Goal: Information Seeking & Learning: Learn about a topic

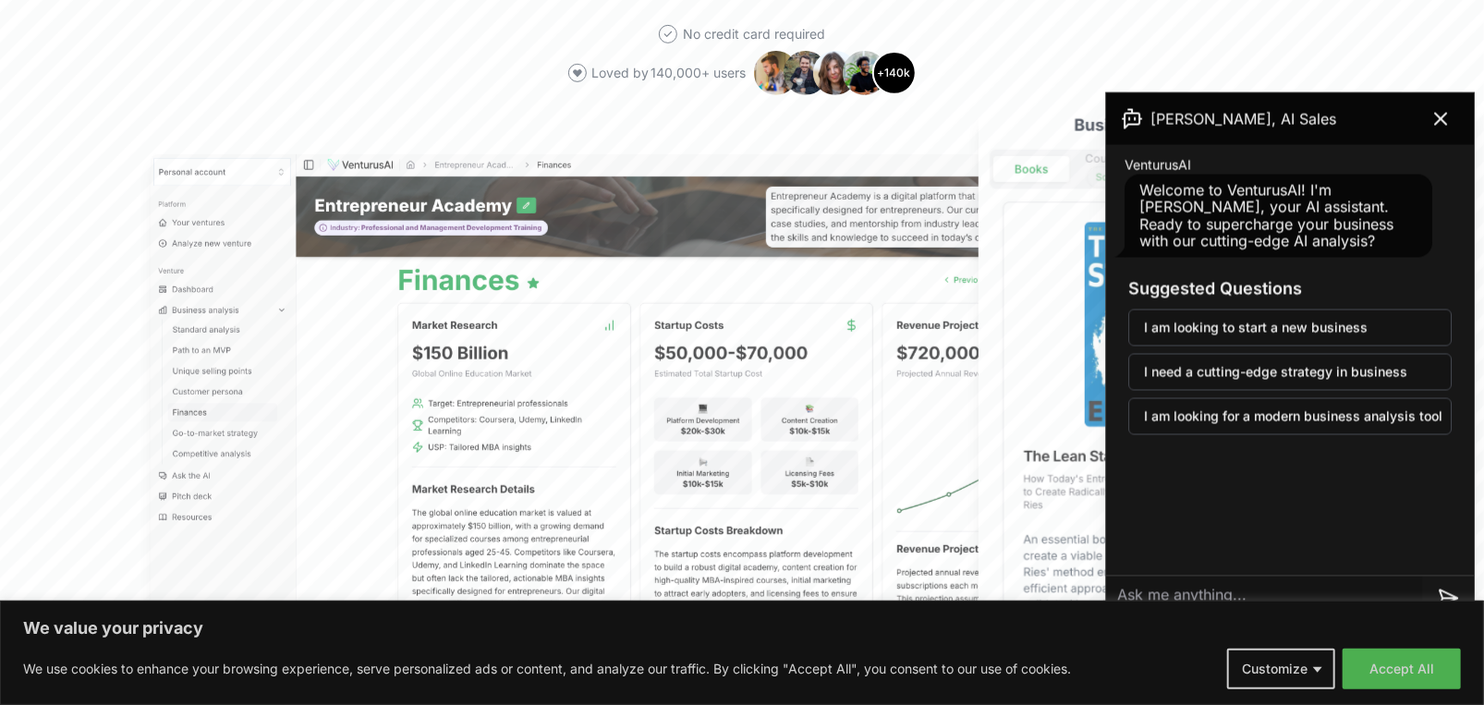
scroll to position [459, 0]
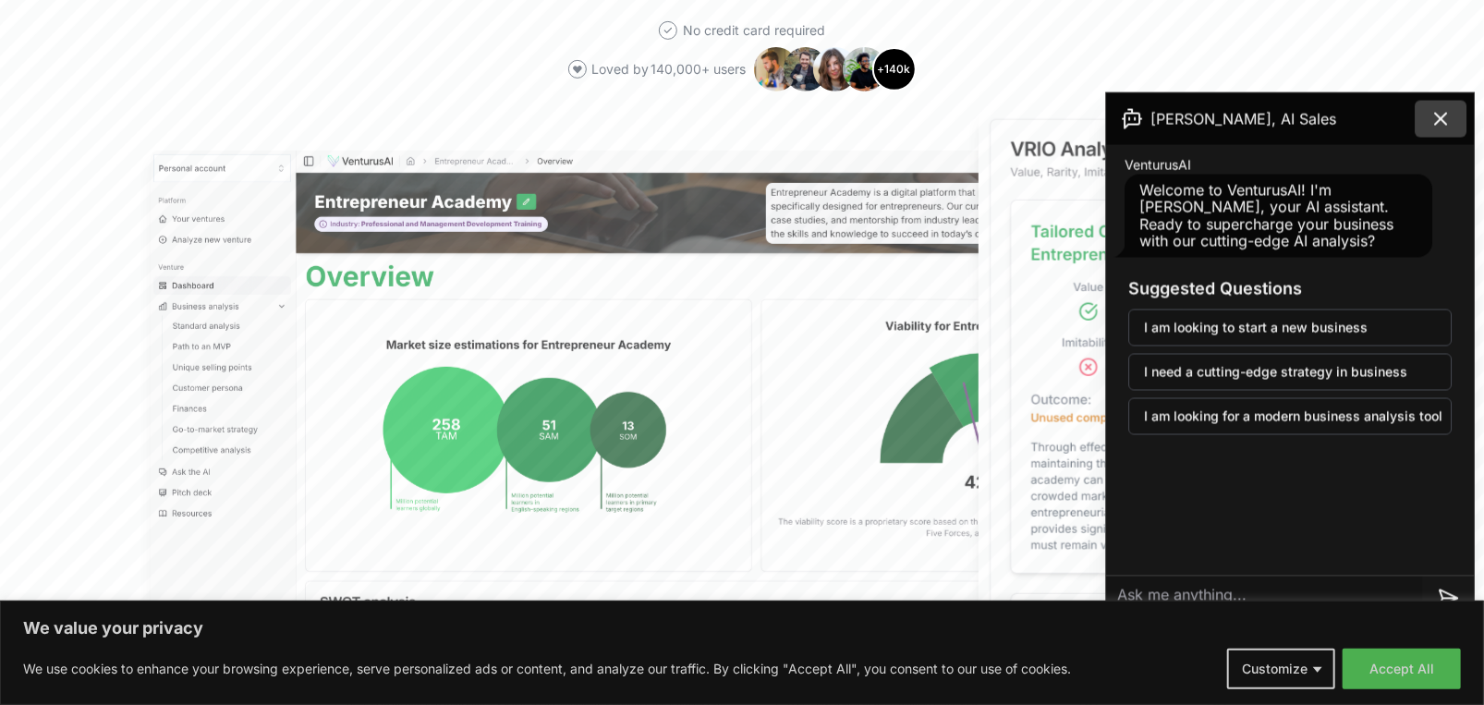
click at [1430, 128] on icon at bounding box center [1441, 119] width 22 height 22
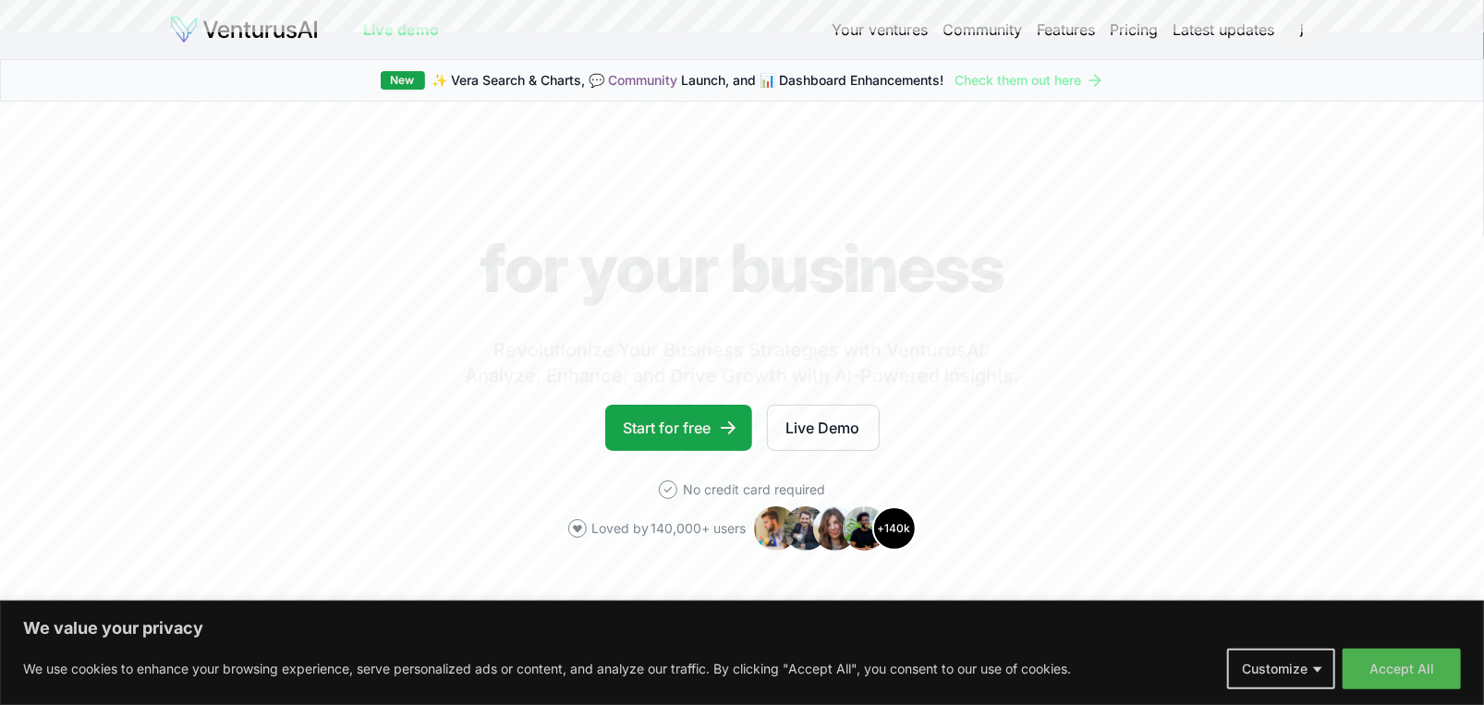
scroll to position [459, 0]
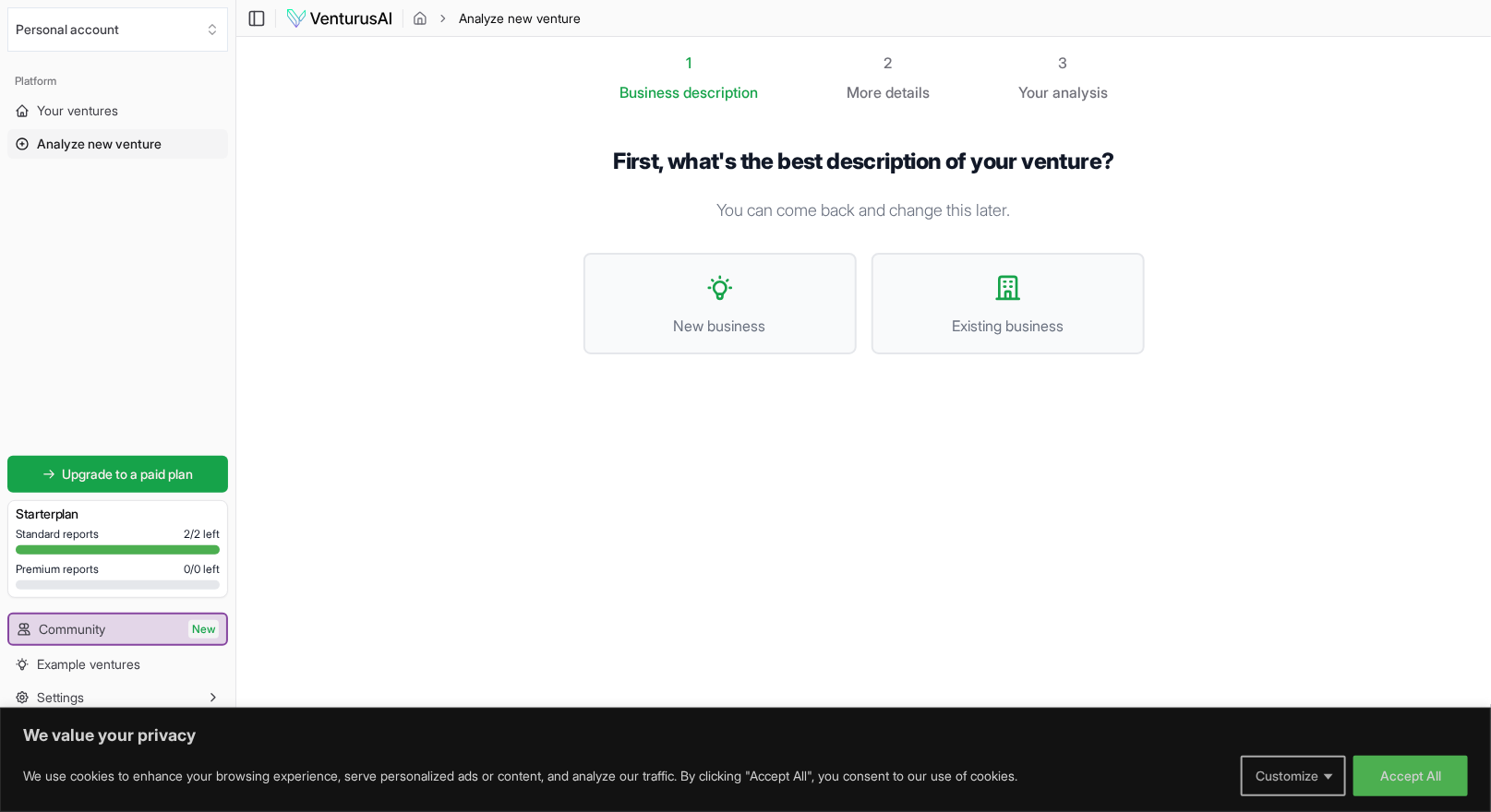
click at [1323, 703] on button "Customize" at bounding box center [1293, 776] width 105 height 41
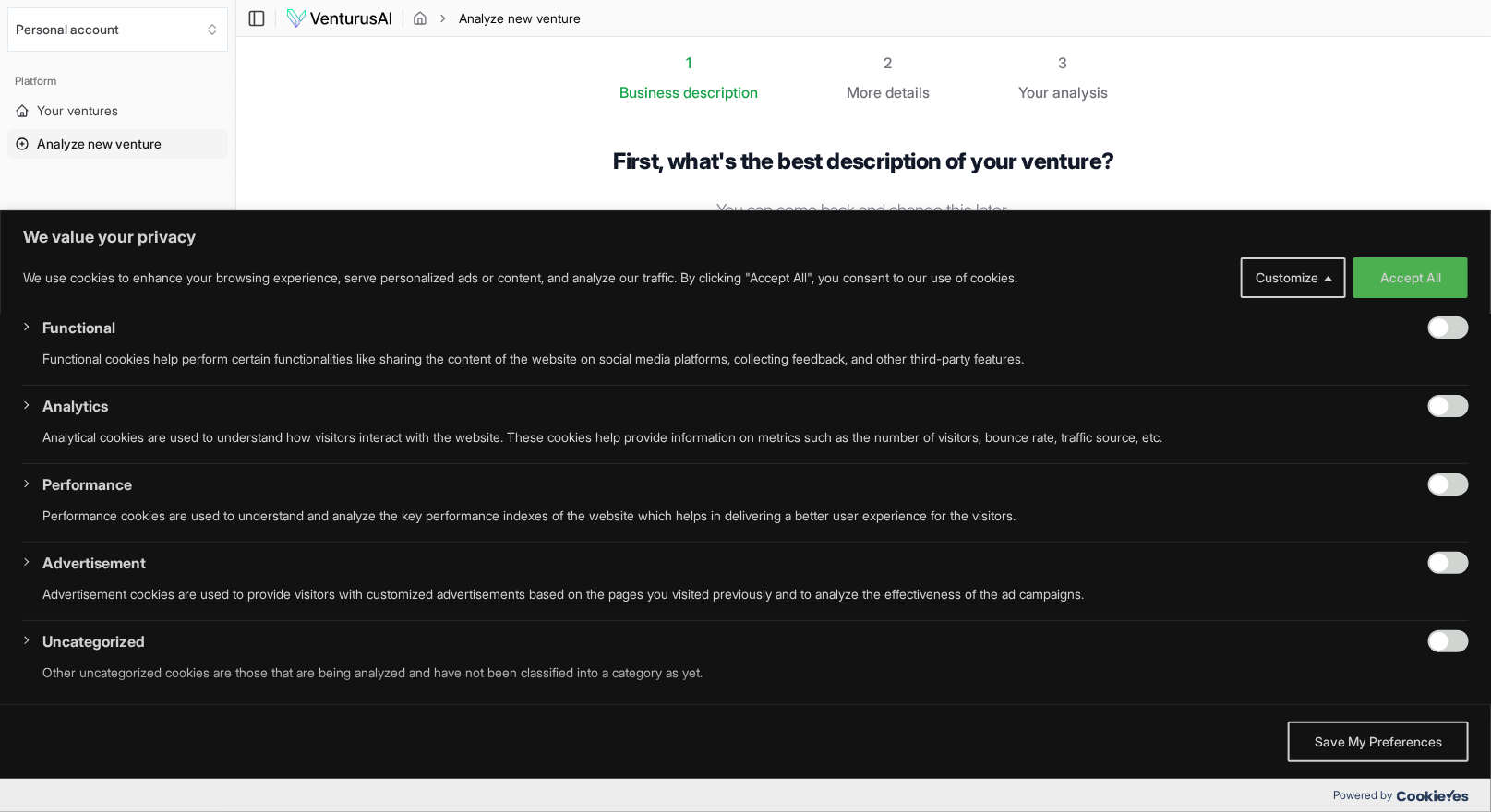
scroll to position [192, 0]
click at [1399, 283] on button "Accept All" at bounding box center [1411, 278] width 115 height 41
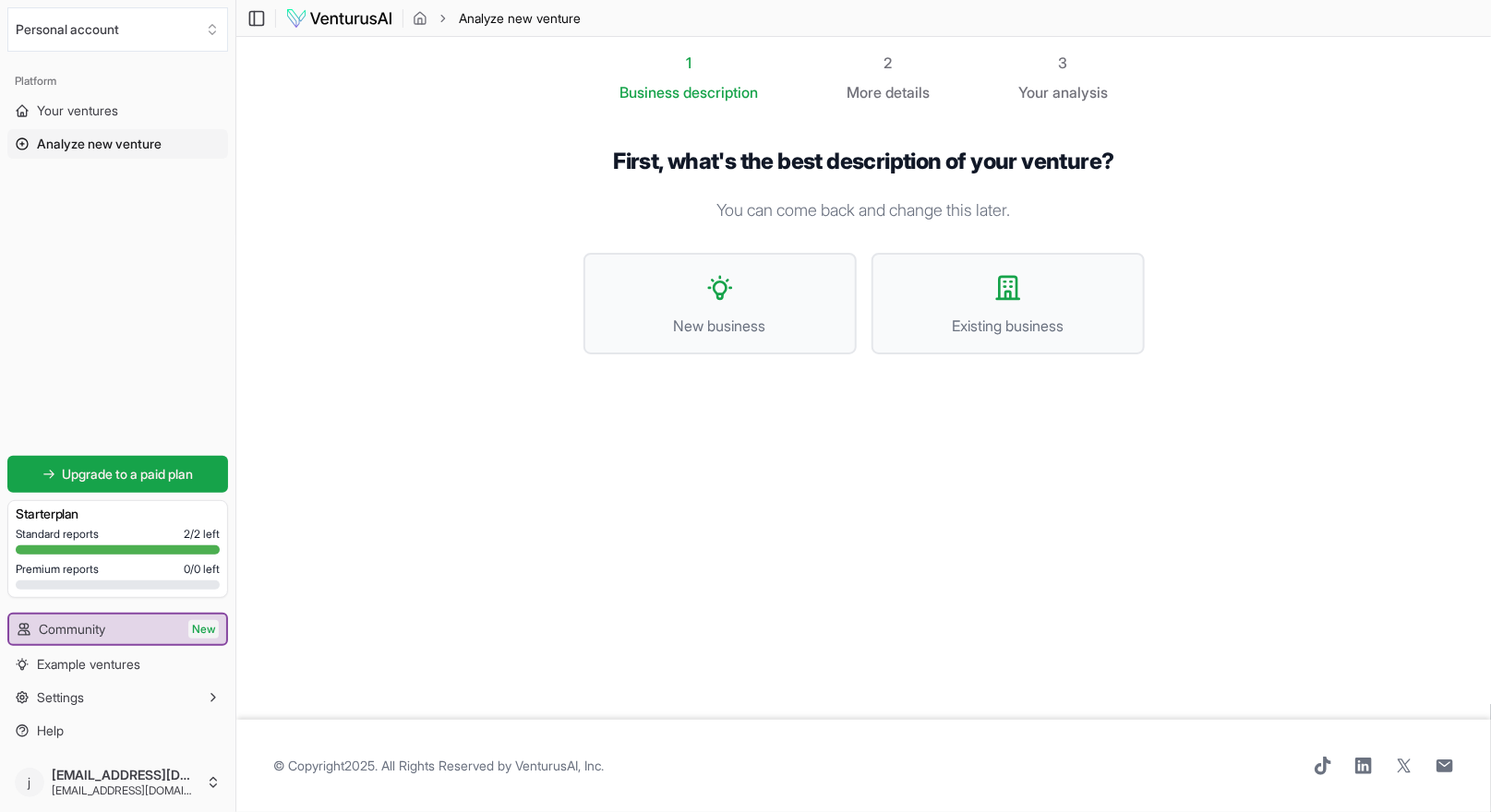
scroll to position [0, 0]
click at [221, 703] on html "We value your privacy We use cookies to enhance your browsing experience, serve…" at bounding box center [751, 406] width 1504 height 812
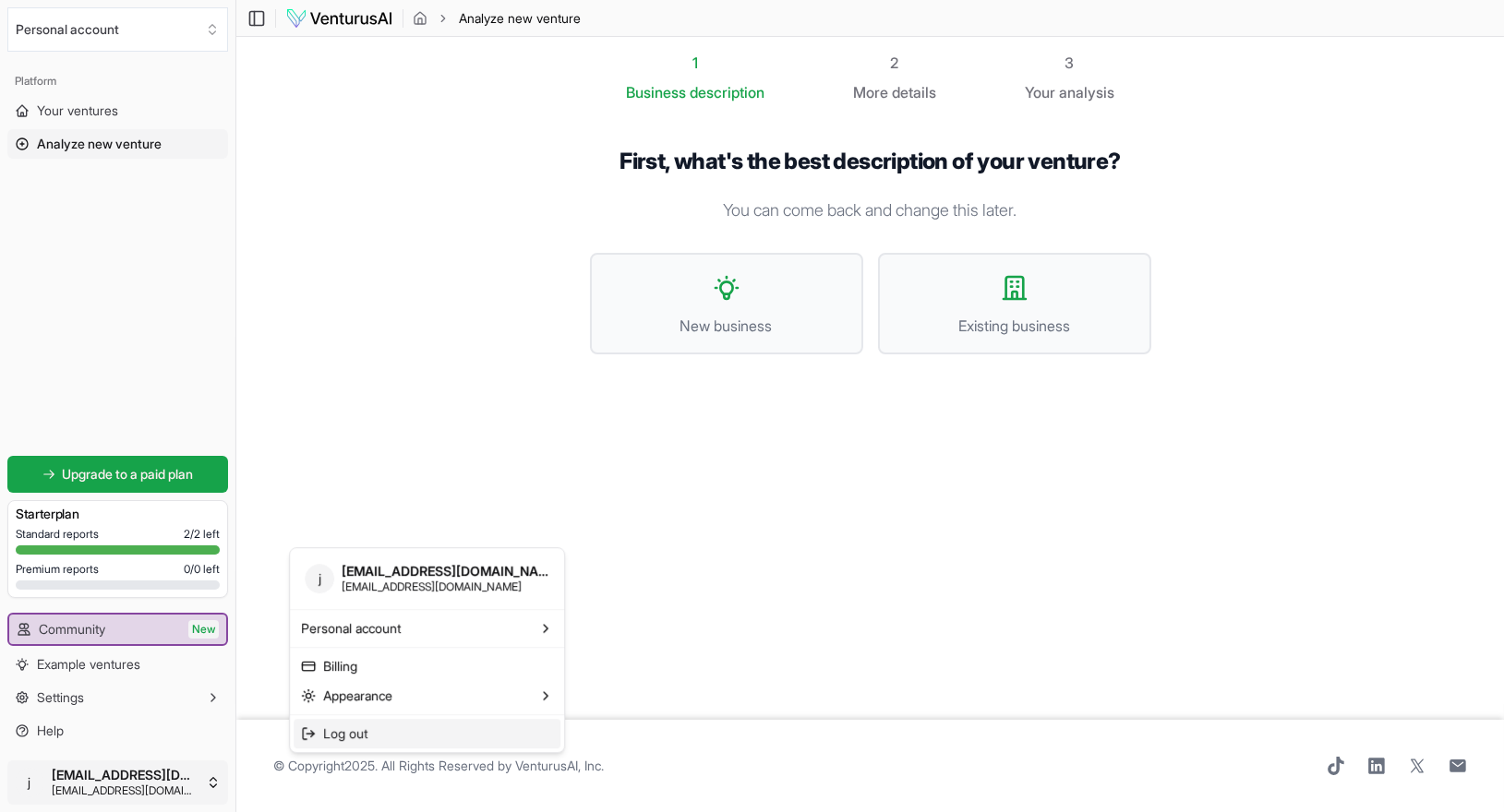
click at [368, 703] on span "Log out" at bounding box center [345, 733] width 44 height 18
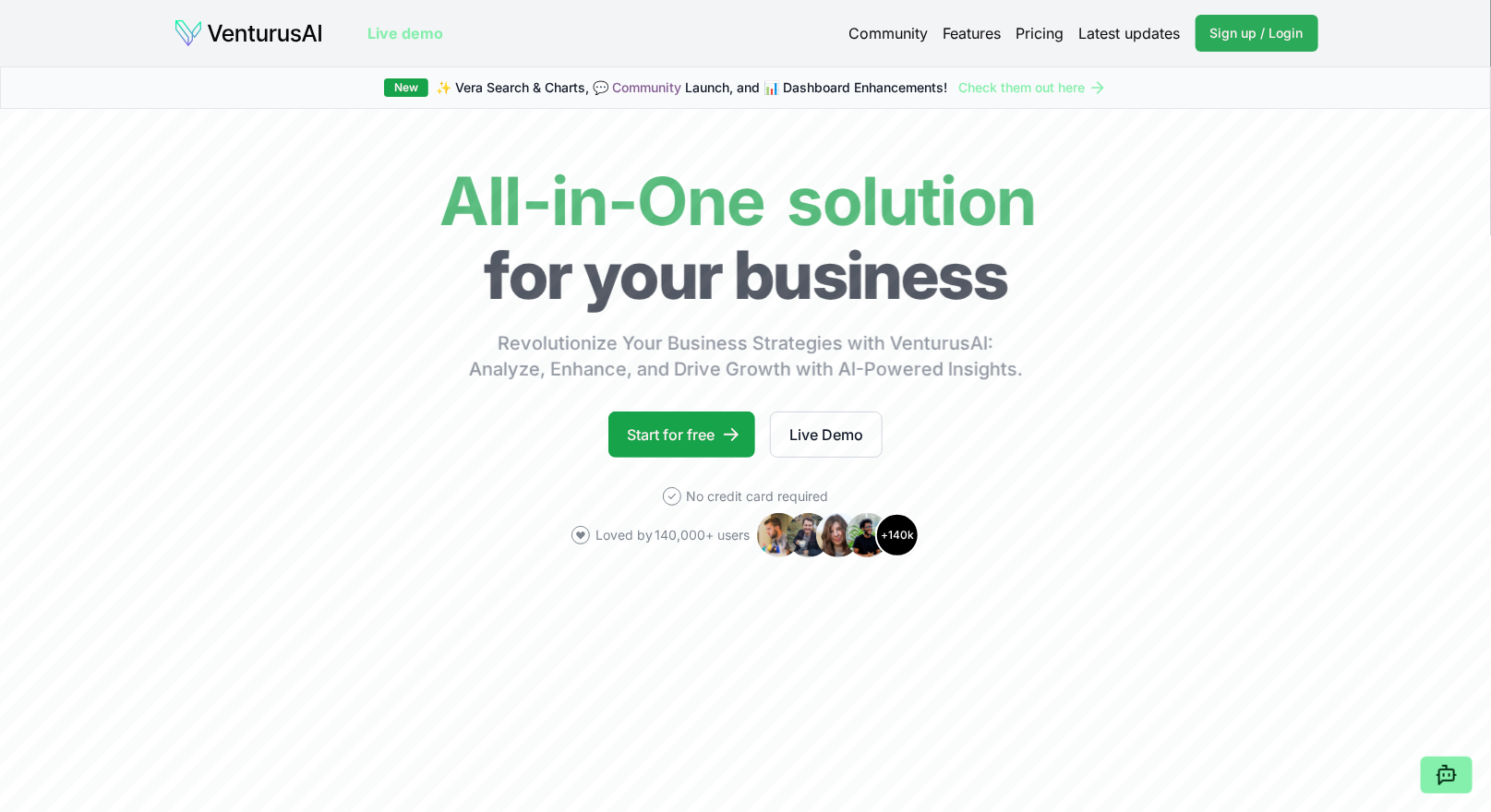
click at [1210, 43] on span "Sign up / Login" at bounding box center [1256, 33] width 93 height 18
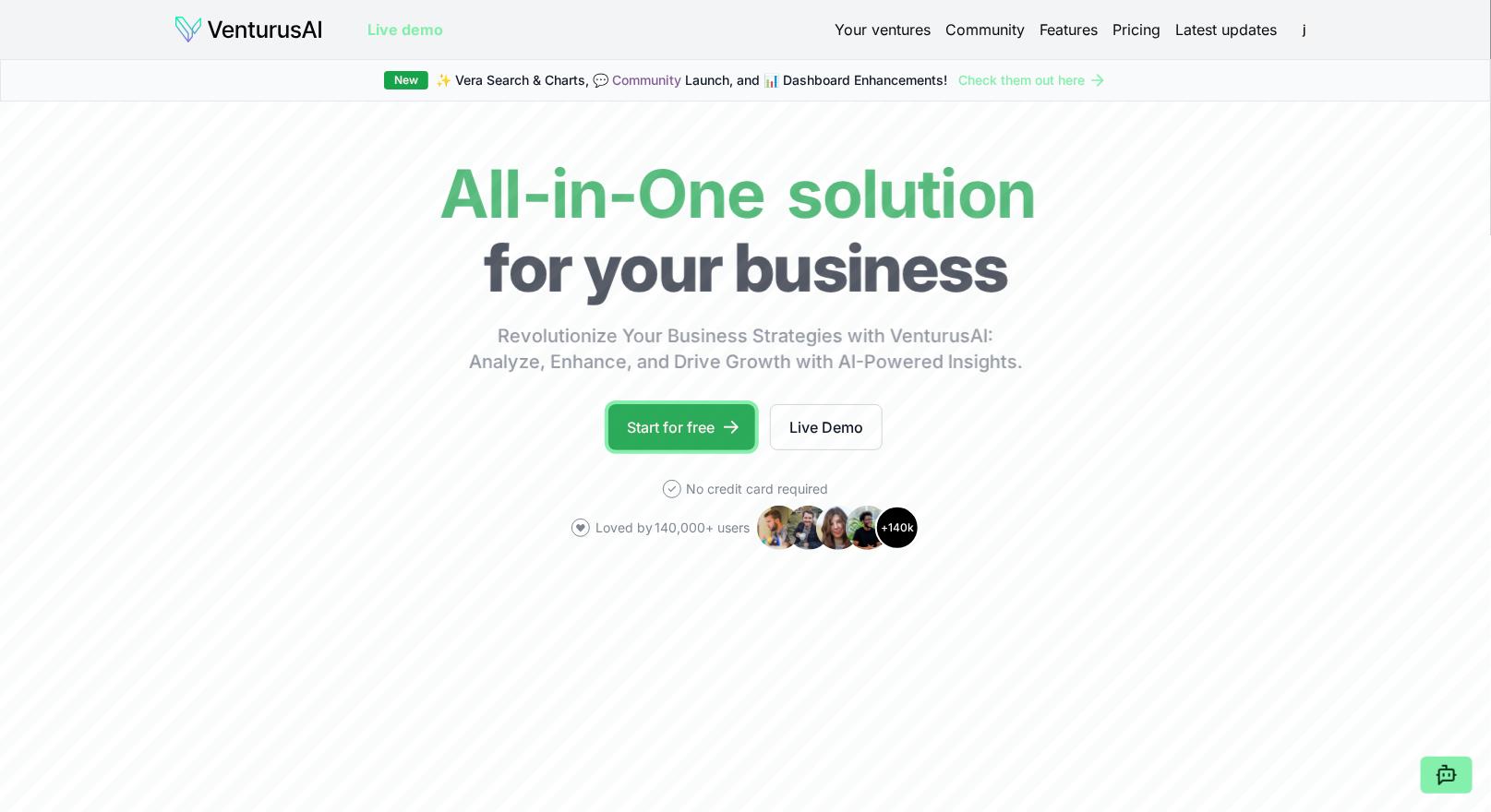
click at [665, 450] on link "Start for free" at bounding box center [682, 427] width 147 height 46
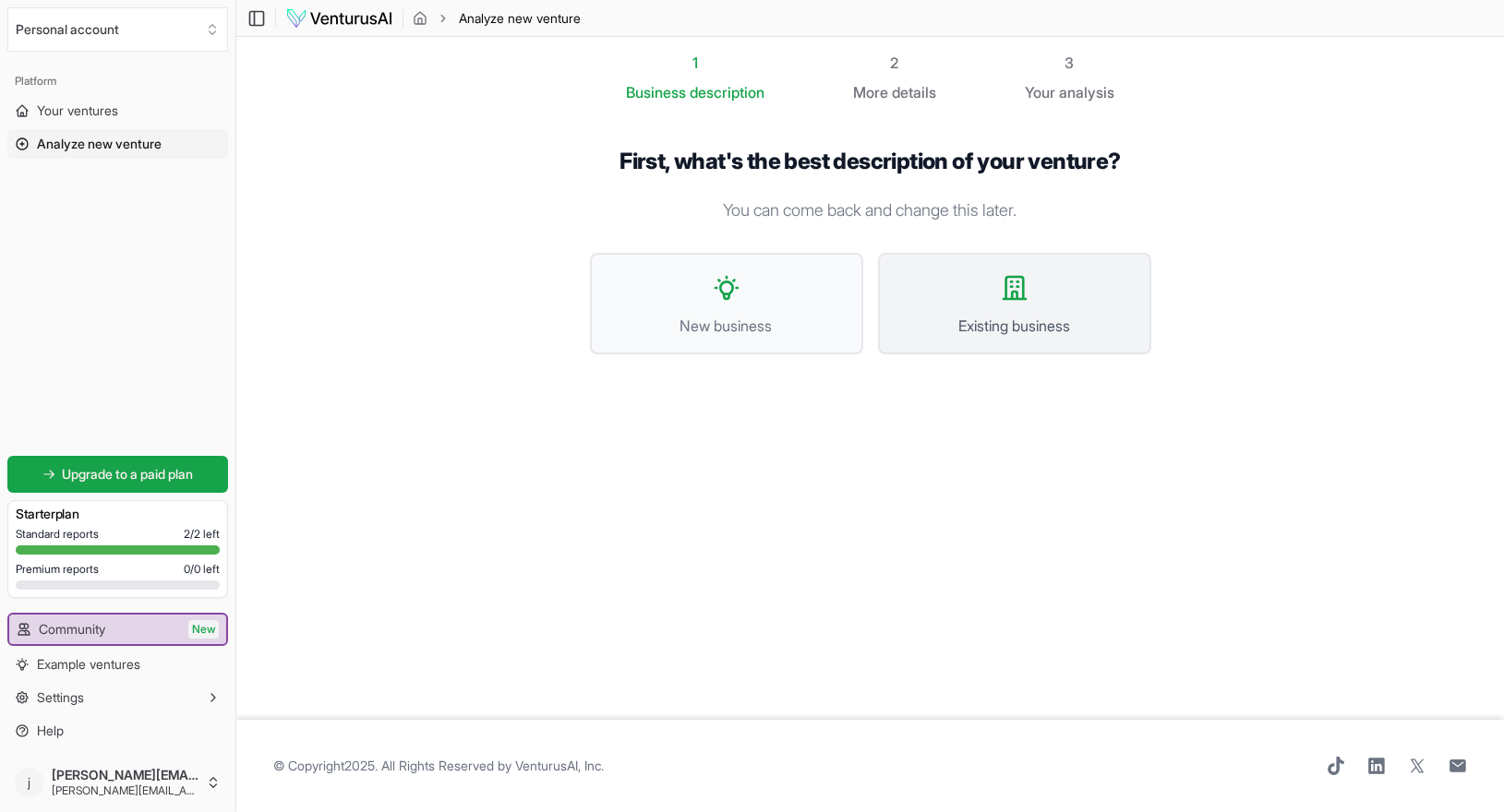
click at [1029, 303] on icon at bounding box center [1015, 289] width 30 height 30
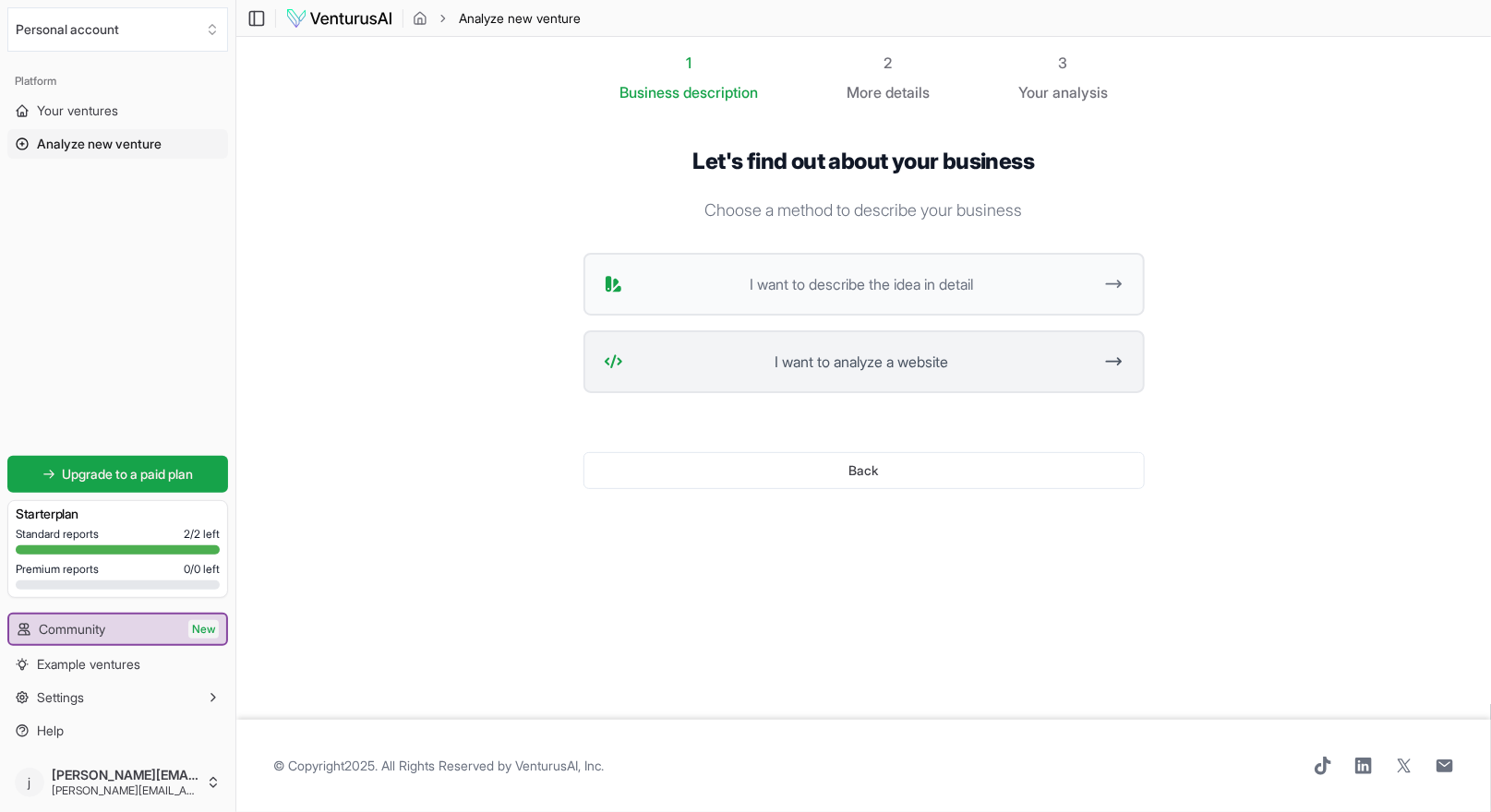
click at [856, 371] on span "I want to analyze a website" at bounding box center [861, 362] width 463 height 17
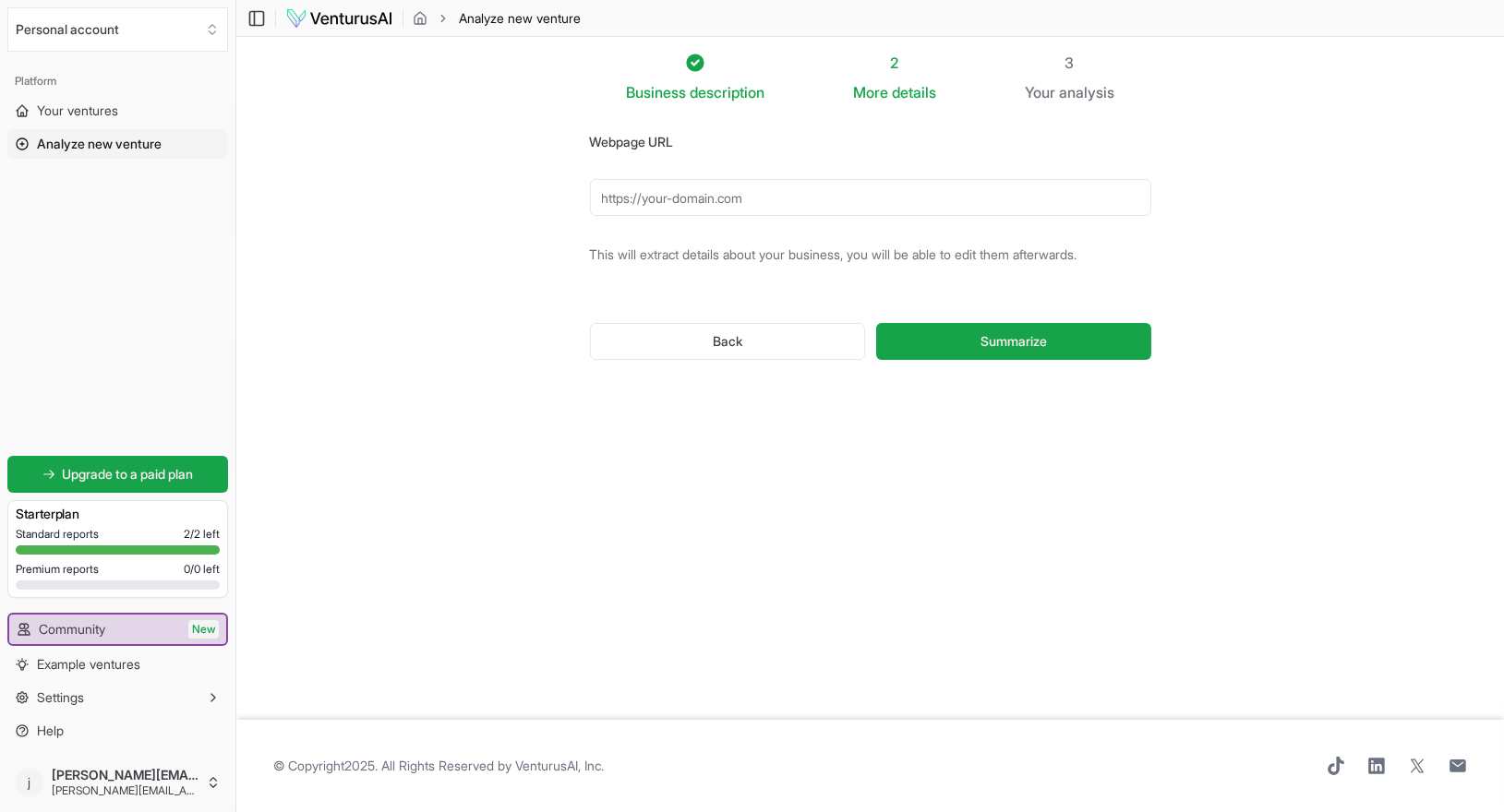
click at [642, 216] on input "Webpage URL" at bounding box center [870, 197] width 562 height 37
paste input "https://savesorb.com/"
type input "https://savesorb.com/"
click at [1047, 351] on span "Summarize" at bounding box center [1013, 342] width 67 height 18
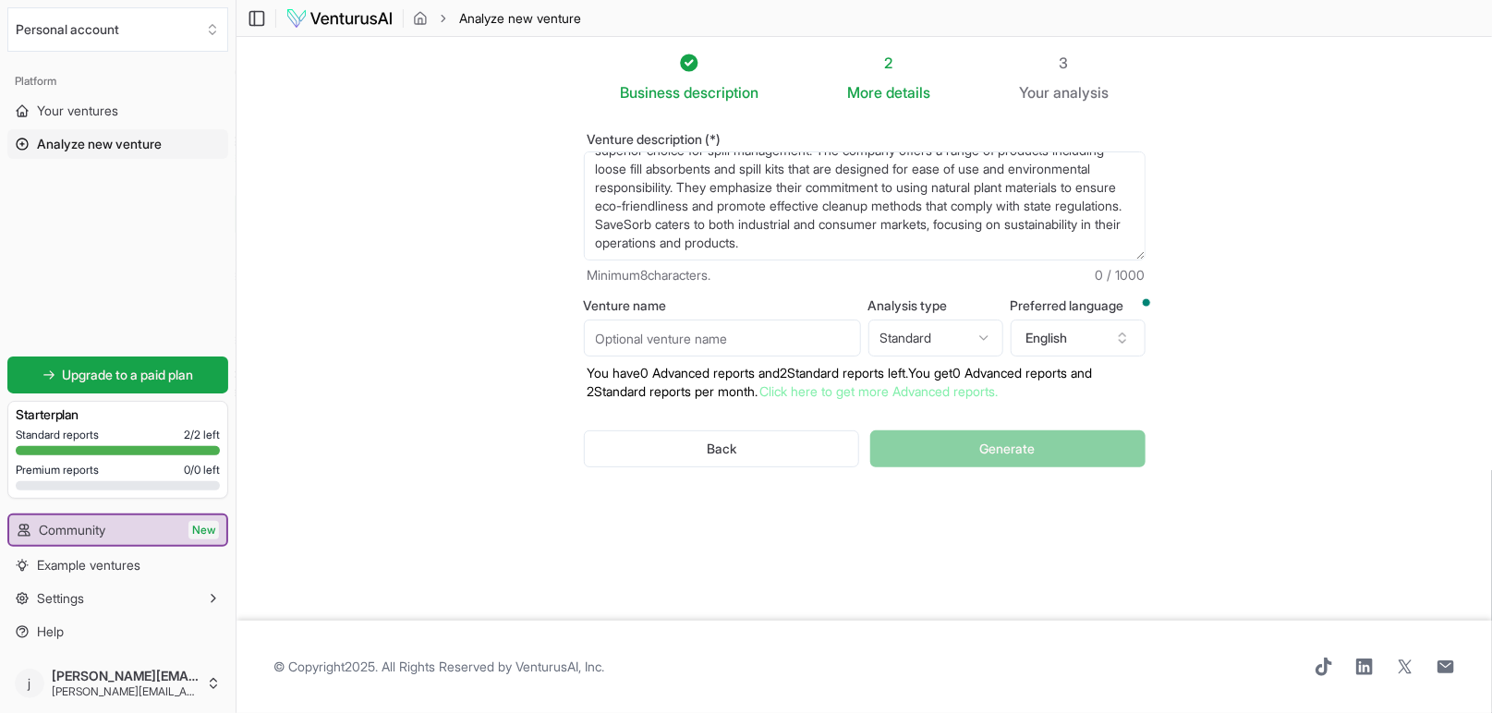
scroll to position [92, 0]
drag, startPoint x: 559, startPoint y: 211, endPoint x: 1162, endPoint y: 310, distance: 610.7
click at [1146, 261] on textarea "SaveSorb is a company that specializes in providing organic and sustainable abs…" at bounding box center [865, 206] width 562 height 109
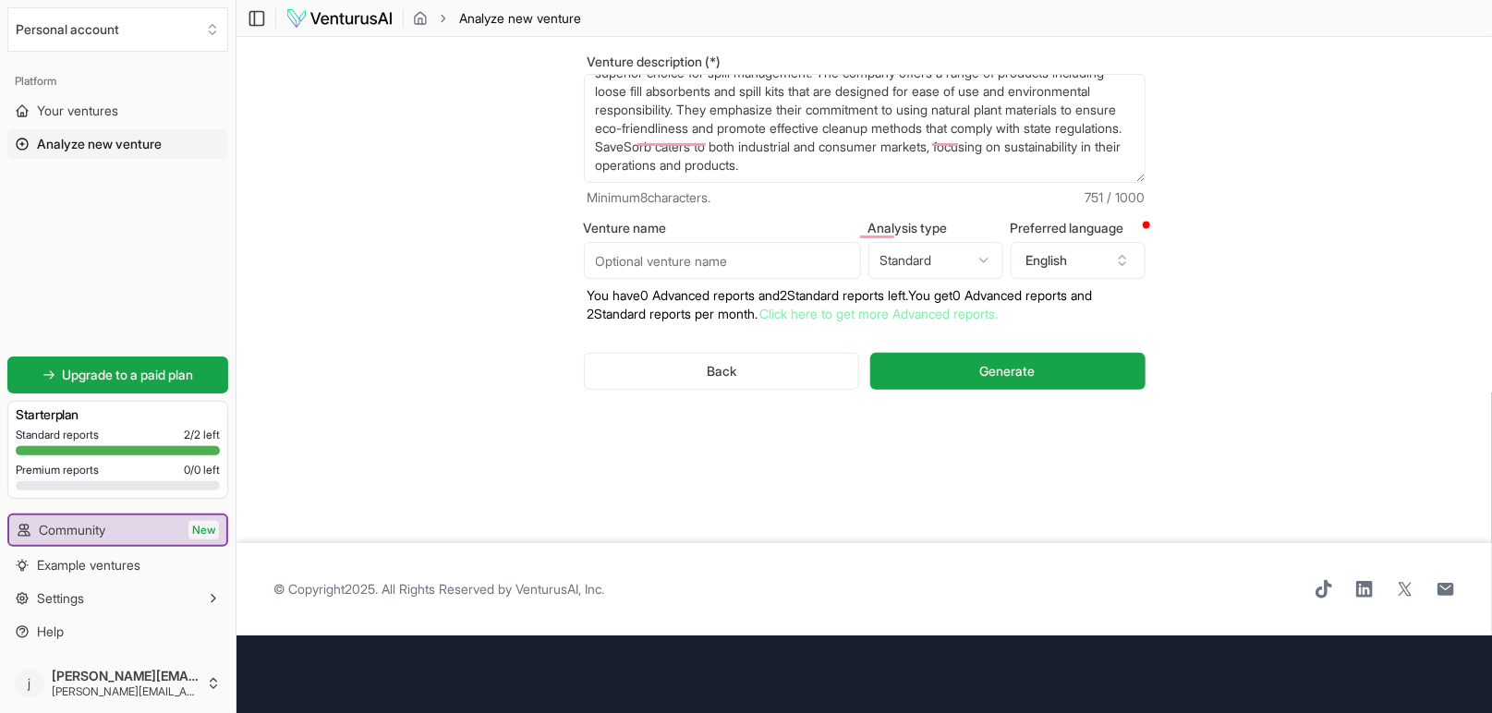
scroll to position [0, 0]
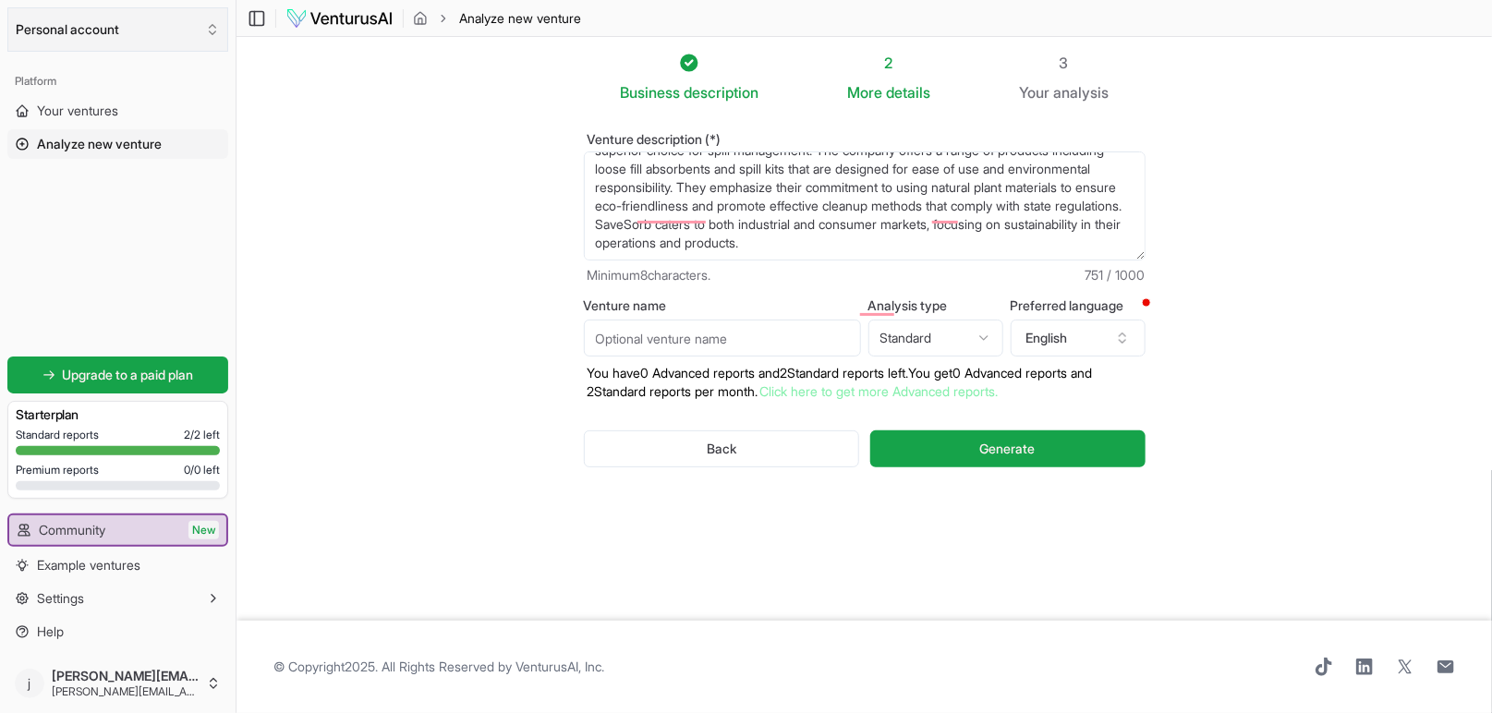
click at [124, 44] on button "Personal account" at bounding box center [117, 29] width 221 height 44
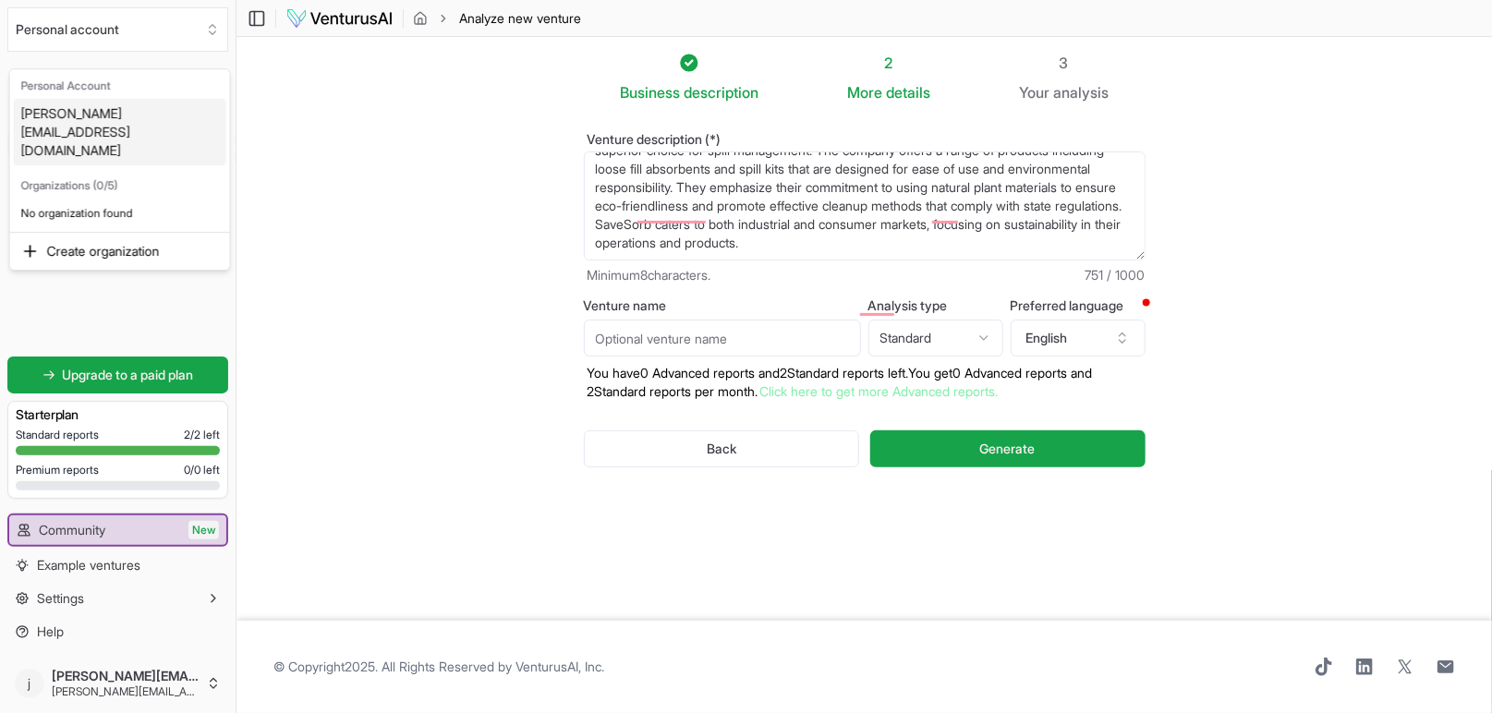
click at [350, 176] on html "We value your privacy We use cookies to enhance your browsing experience, serve…" at bounding box center [746, 356] width 1492 height 713
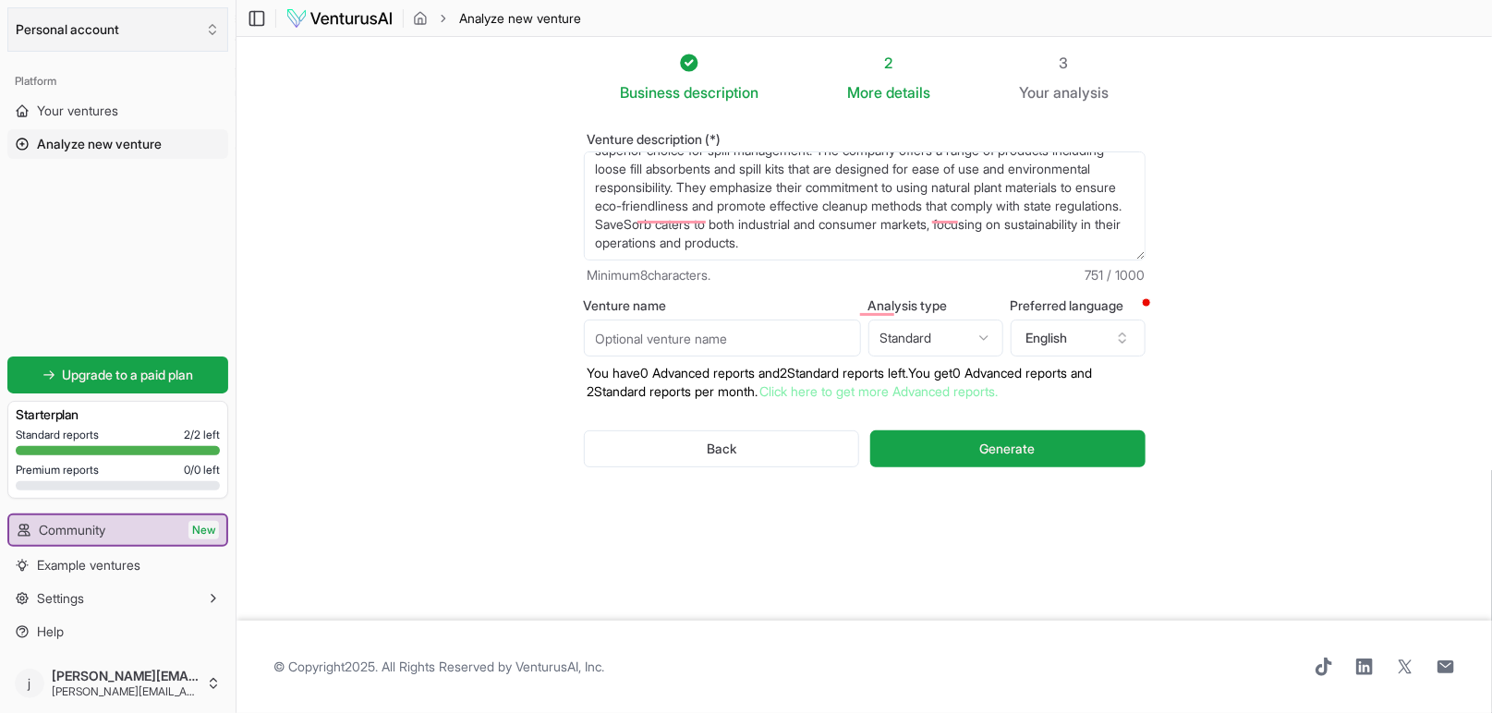
click at [91, 52] on button "Personal account" at bounding box center [117, 29] width 221 height 44
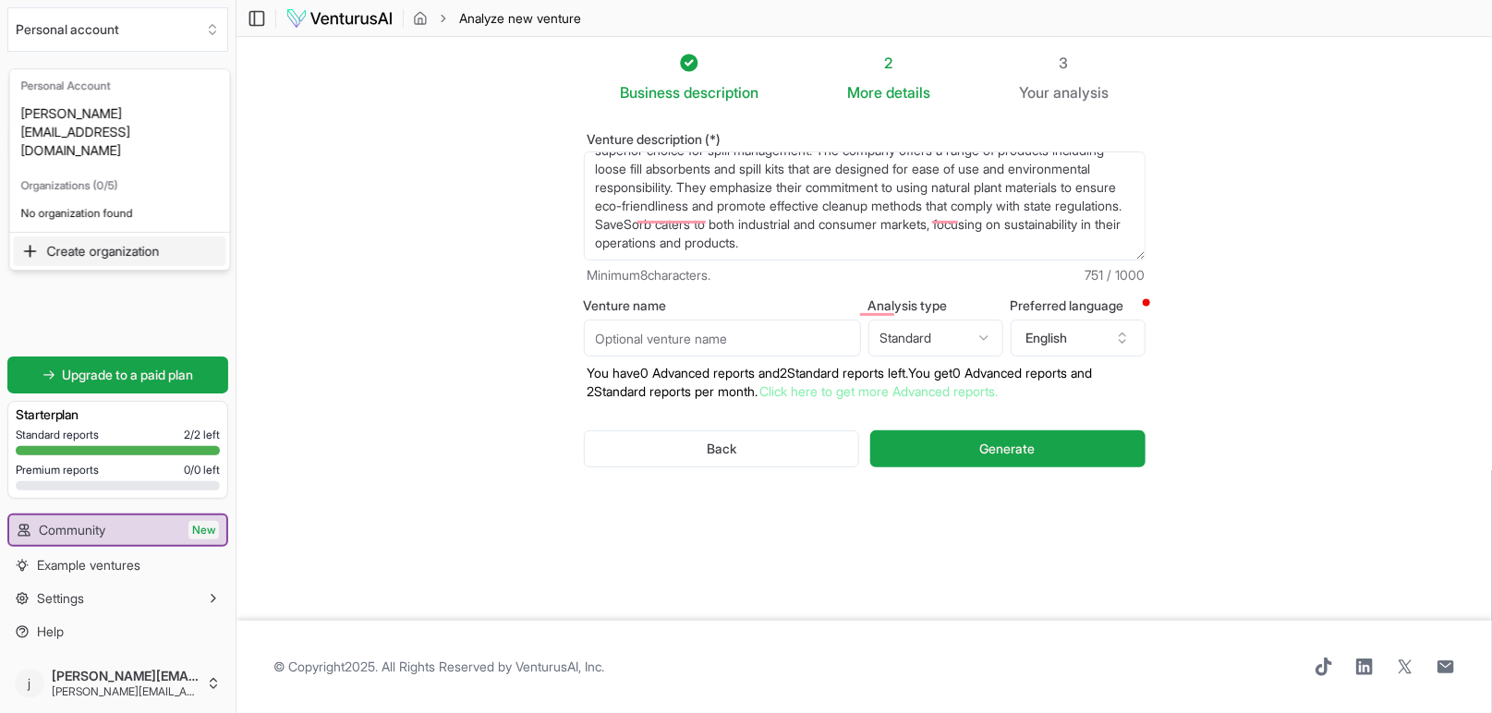
click at [91, 257] on div "Create organization" at bounding box center [120, 252] width 213 height 30
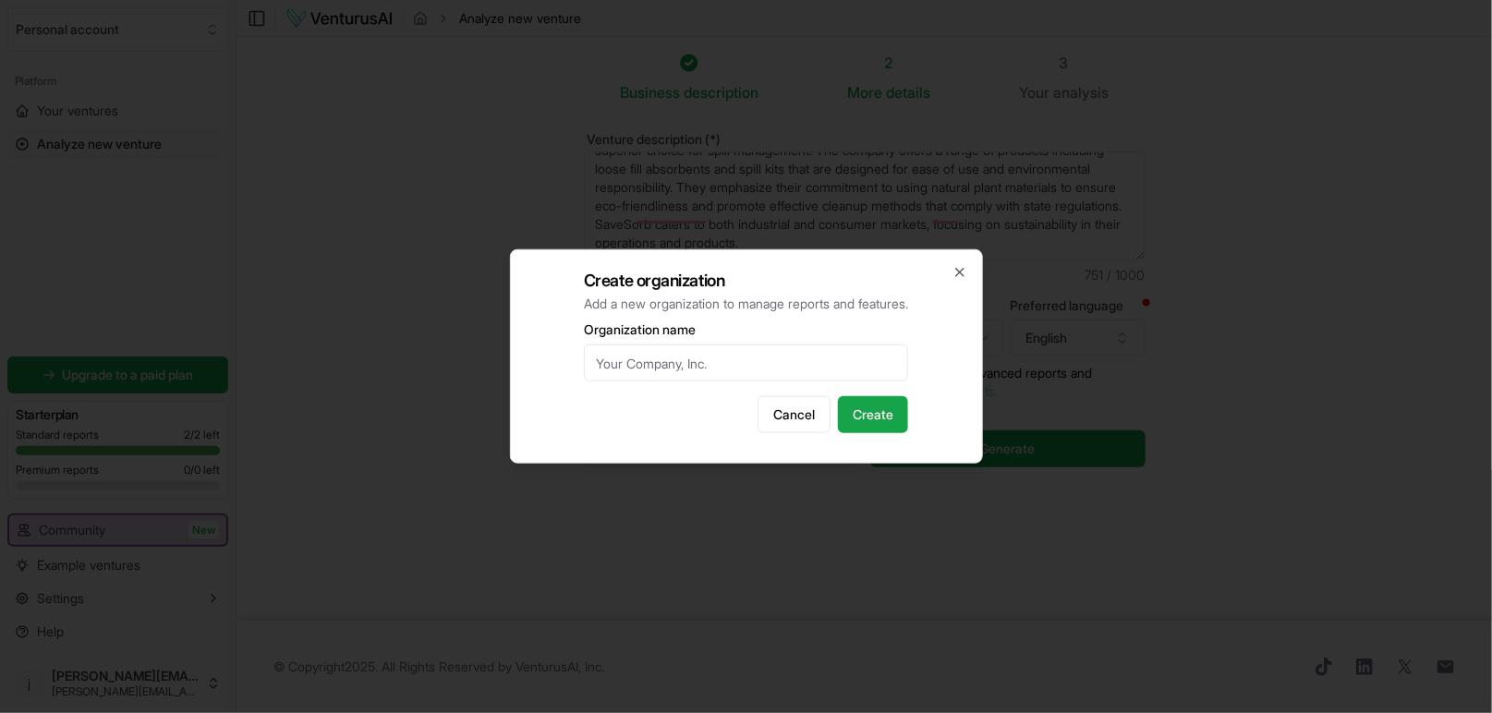
click at [584, 365] on input "Organization name" at bounding box center [746, 363] width 324 height 37
type input "Save Sorb"
click at [900, 433] on button "Create" at bounding box center [873, 414] width 70 height 37
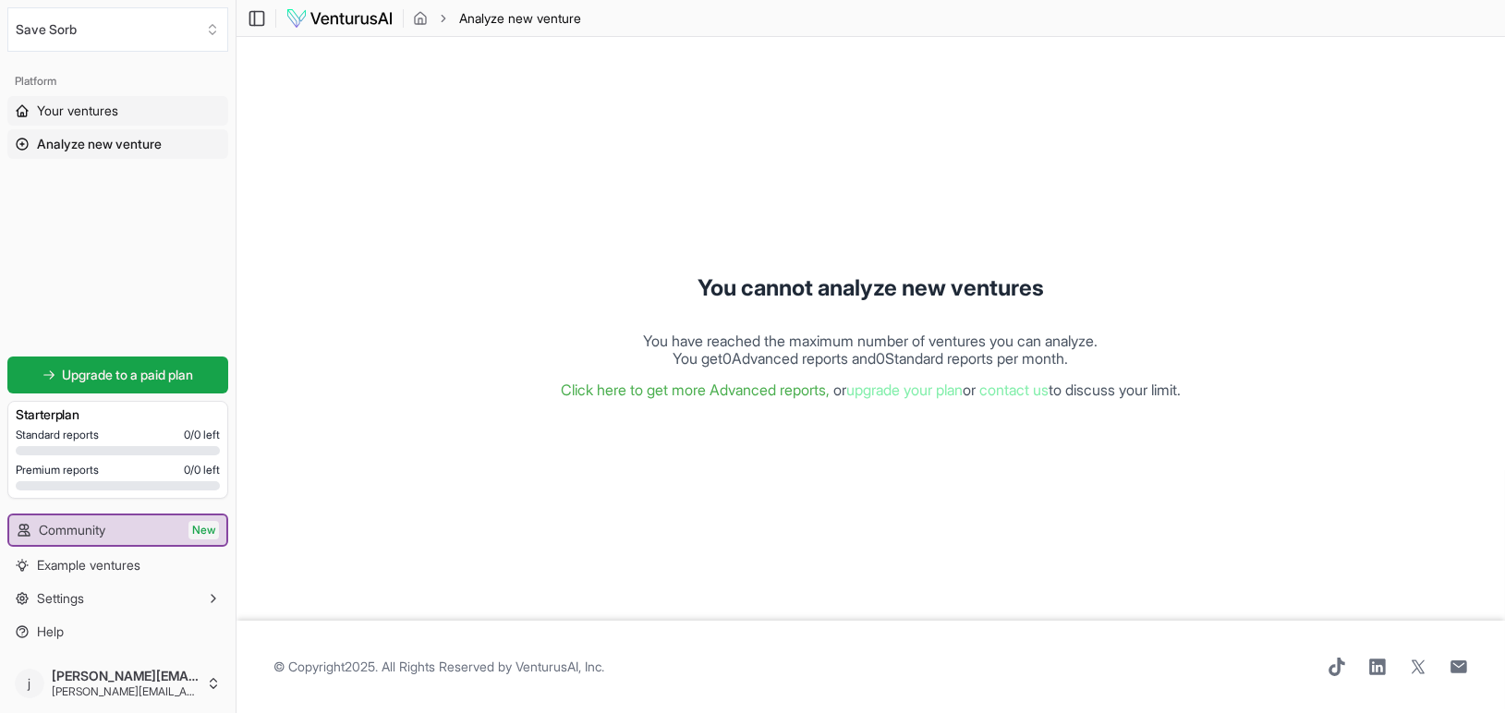
click at [75, 120] on span "Your ventures" at bounding box center [77, 111] width 81 height 18
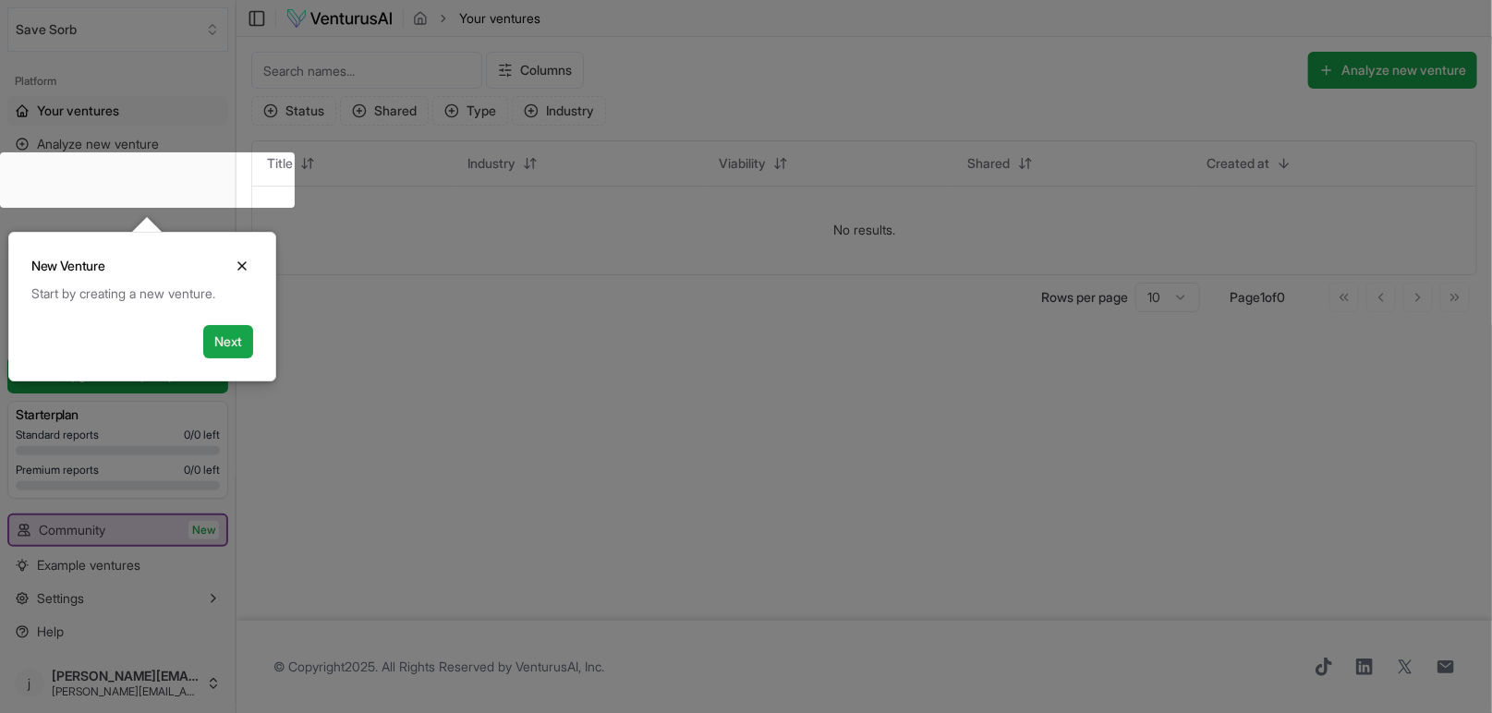
click at [895, 86] on div at bounding box center [746, 357] width 1492 height 714
click at [249, 274] on icon "Close" at bounding box center [242, 266] width 15 height 15
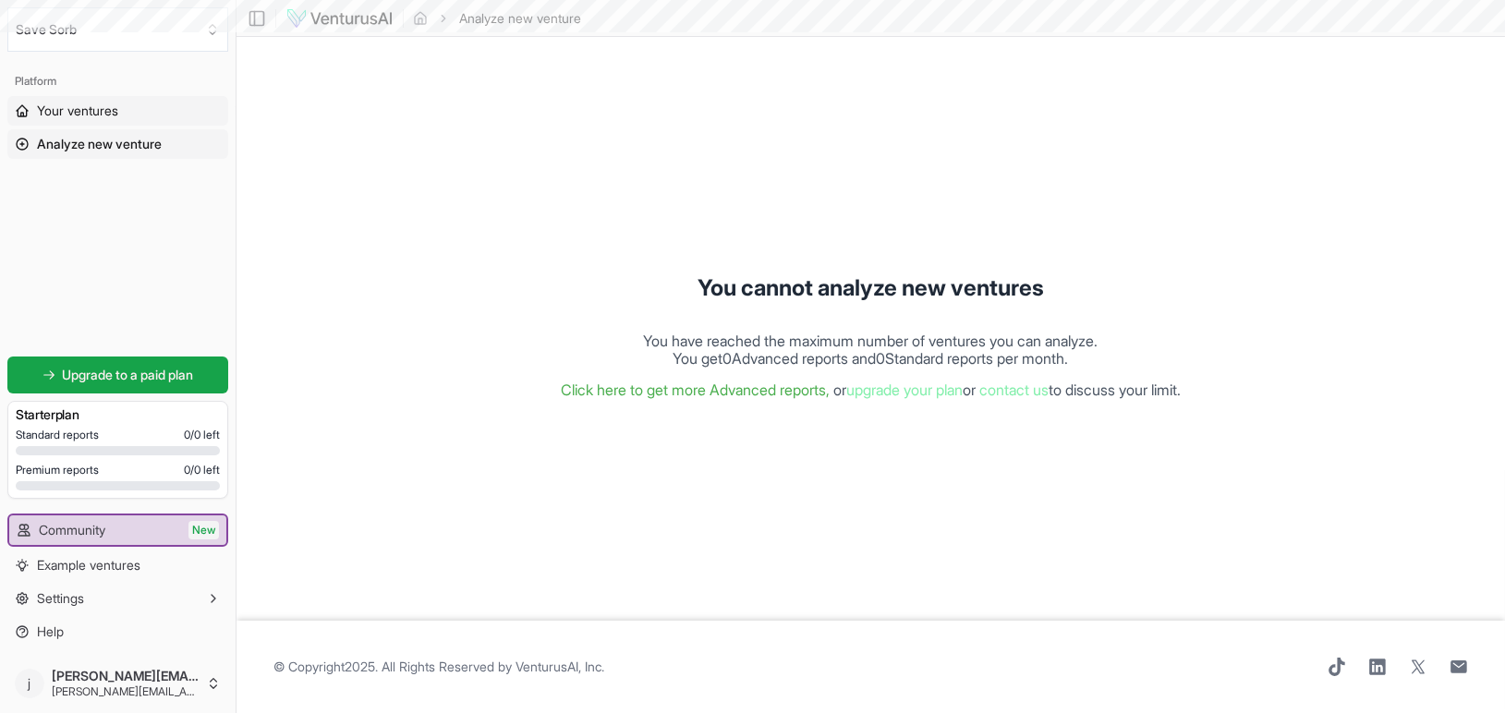
click at [118, 120] on span "Your ventures" at bounding box center [77, 111] width 81 height 18
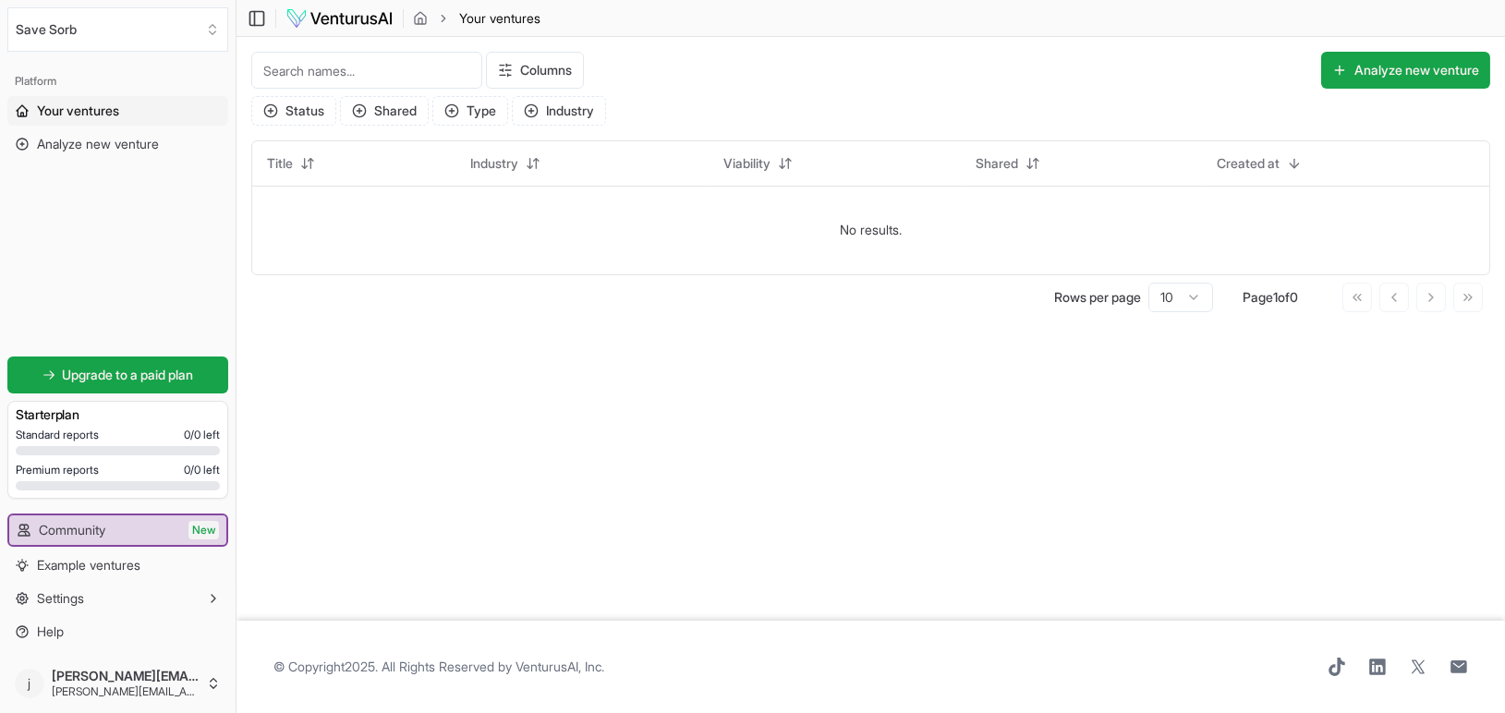
click at [417, 89] on input at bounding box center [366, 70] width 231 height 37
click at [90, 556] on span "Example ventures" at bounding box center [88, 565] width 103 height 18
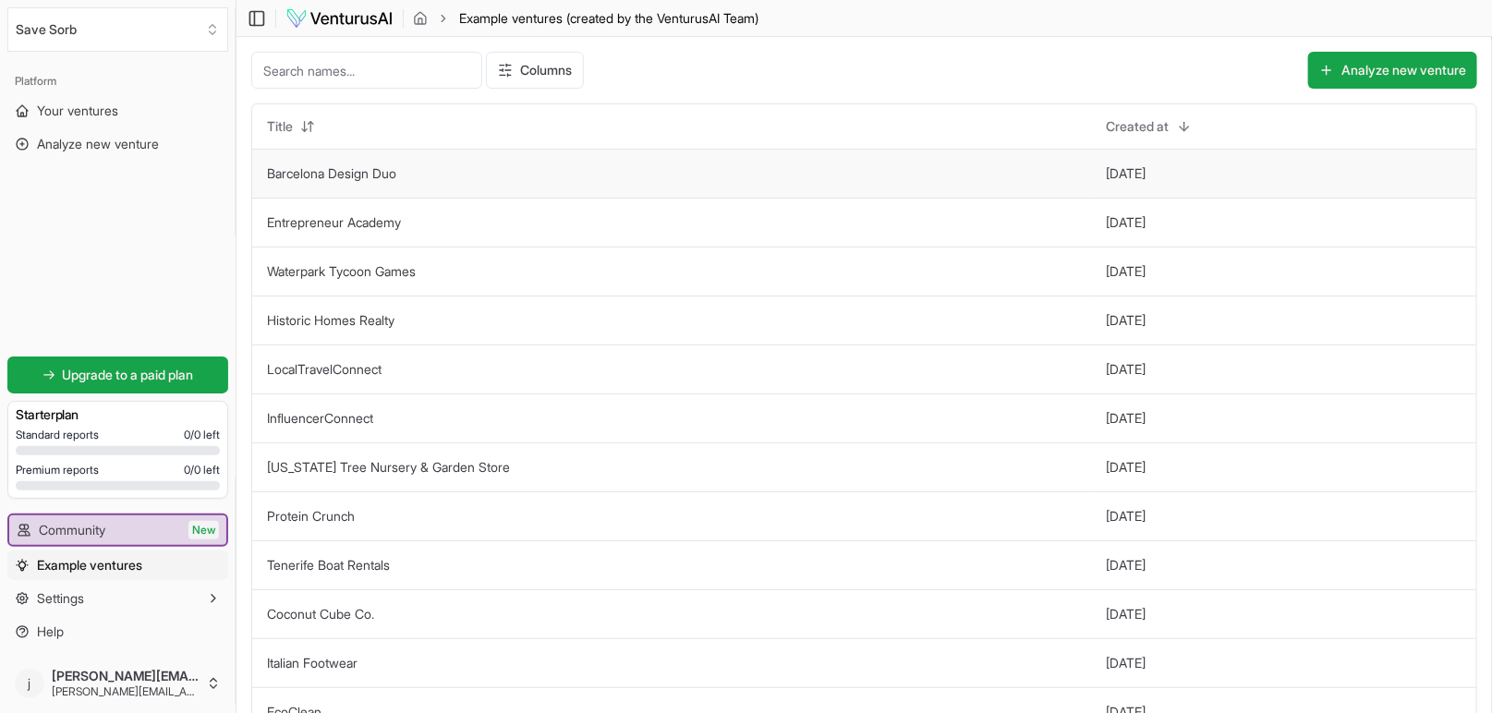
click at [396, 181] on link "Barcelona Design Duo" at bounding box center [331, 173] width 129 height 16
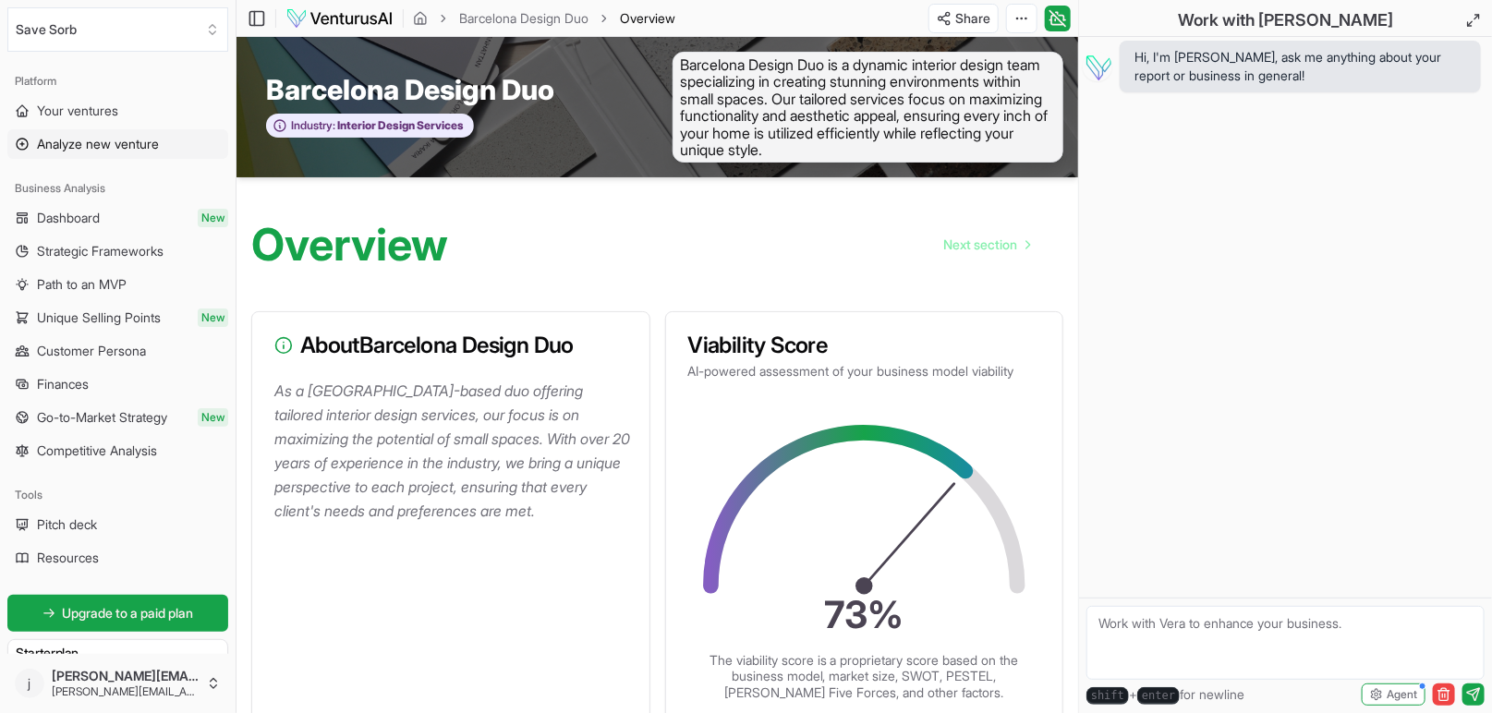
click at [122, 153] on span "Analyze new venture" at bounding box center [98, 144] width 122 height 18
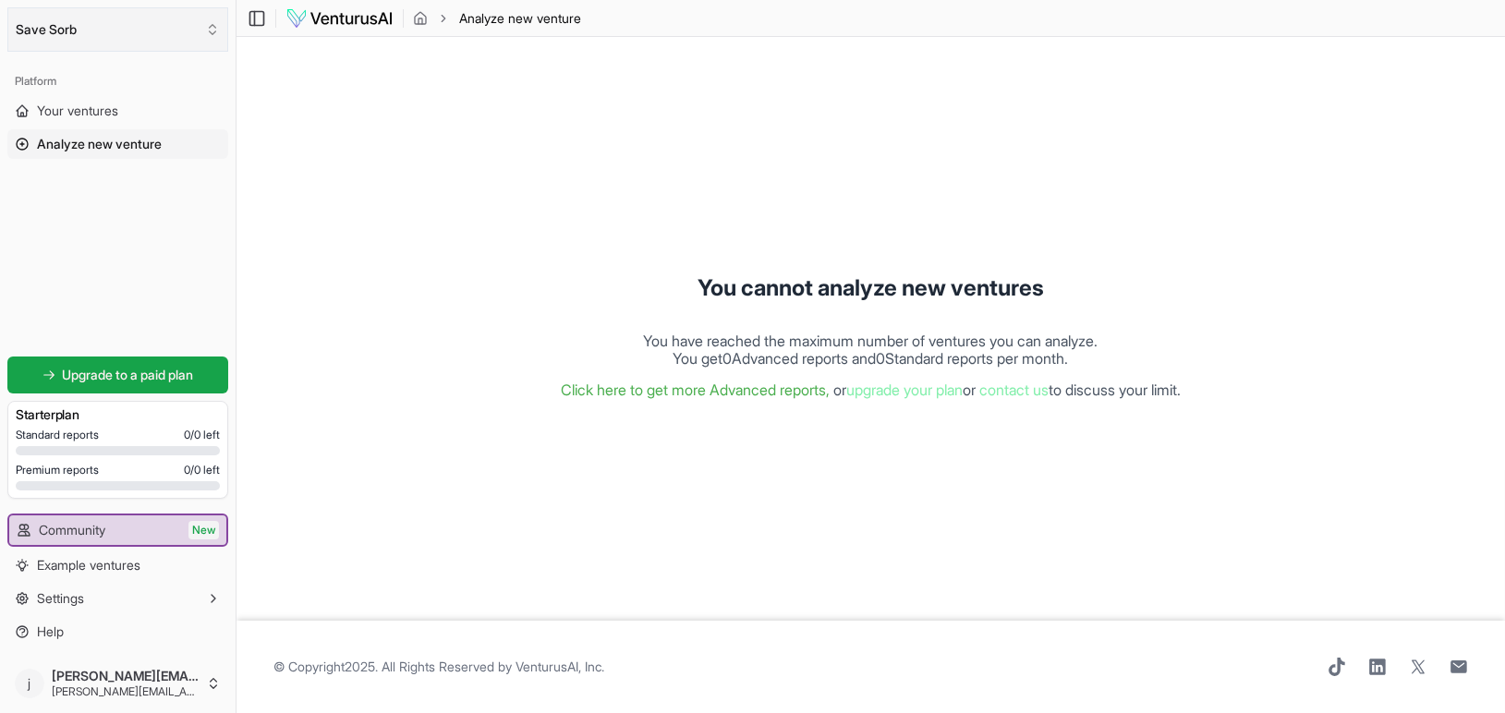
click at [72, 43] on button "Save Sorb" at bounding box center [117, 29] width 221 height 44
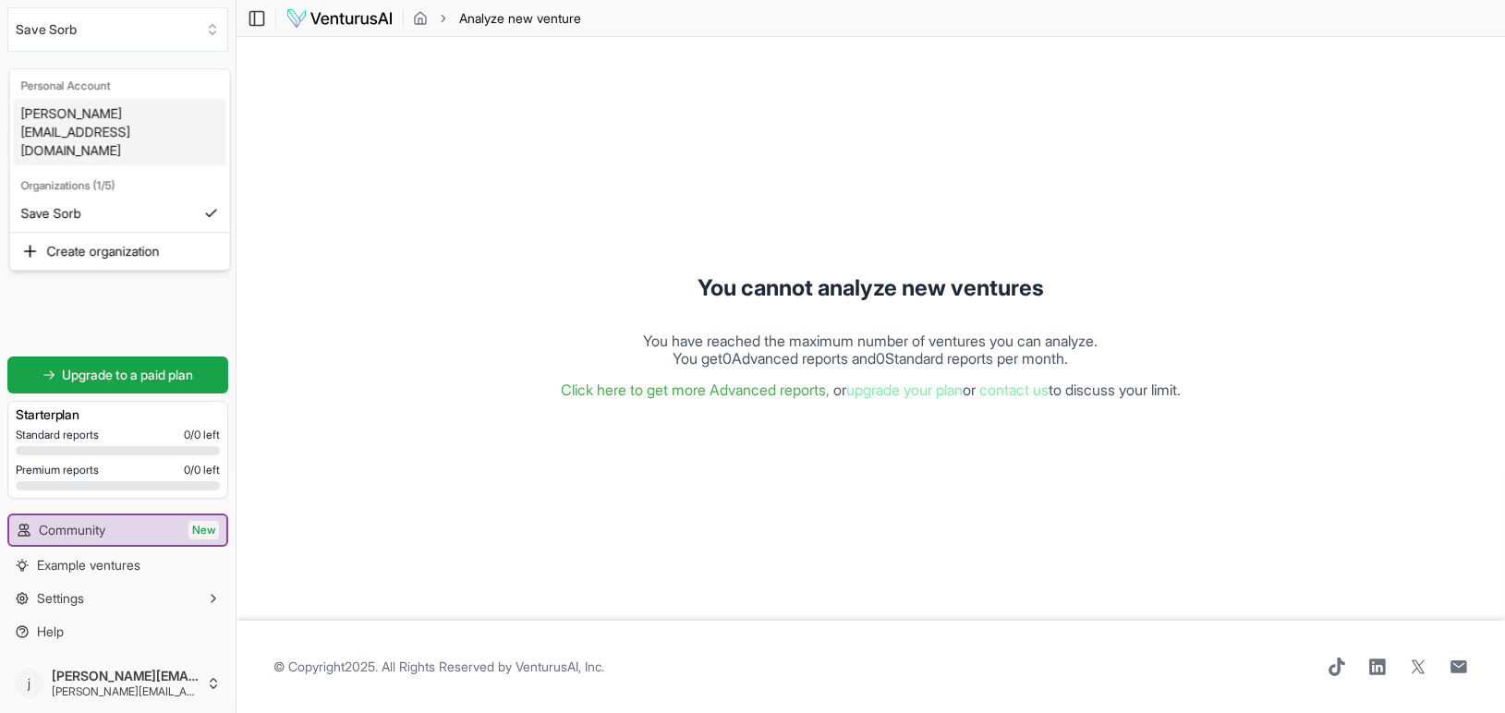
click at [494, 97] on html "We value your privacy We use cookies to enhance your browsing experience, serve…" at bounding box center [752, 356] width 1505 height 713
click at [394, 30] on img at bounding box center [340, 18] width 108 height 22
click at [80, 120] on span "Your ventures" at bounding box center [77, 111] width 81 height 18
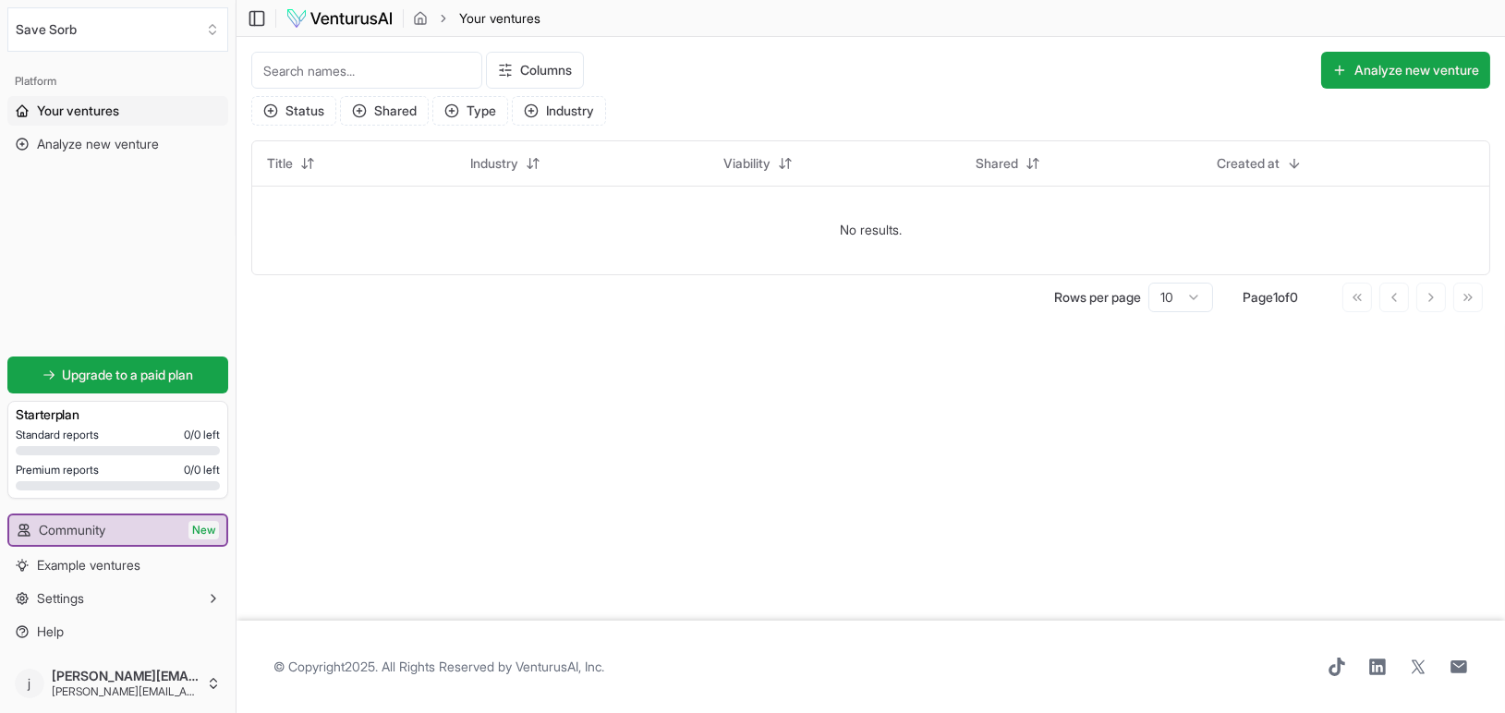
click at [450, 24] on icon "breadcrumb" at bounding box center [443, 18] width 13 height 13
click at [426, 24] on icon "breadcrumb" at bounding box center [420, 18] width 11 height 12
click at [428, 25] on icon "breadcrumb" at bounding box center [420, 18] width 15 height 15
click at [423, 89] on input at bounding box center [366, 70] width 231 height 37
click at [587, 92] on html "We value your privacy We use cookies to enhance your browsing experience, serve…" at bounding box center [752, 356] width 1505 height 713
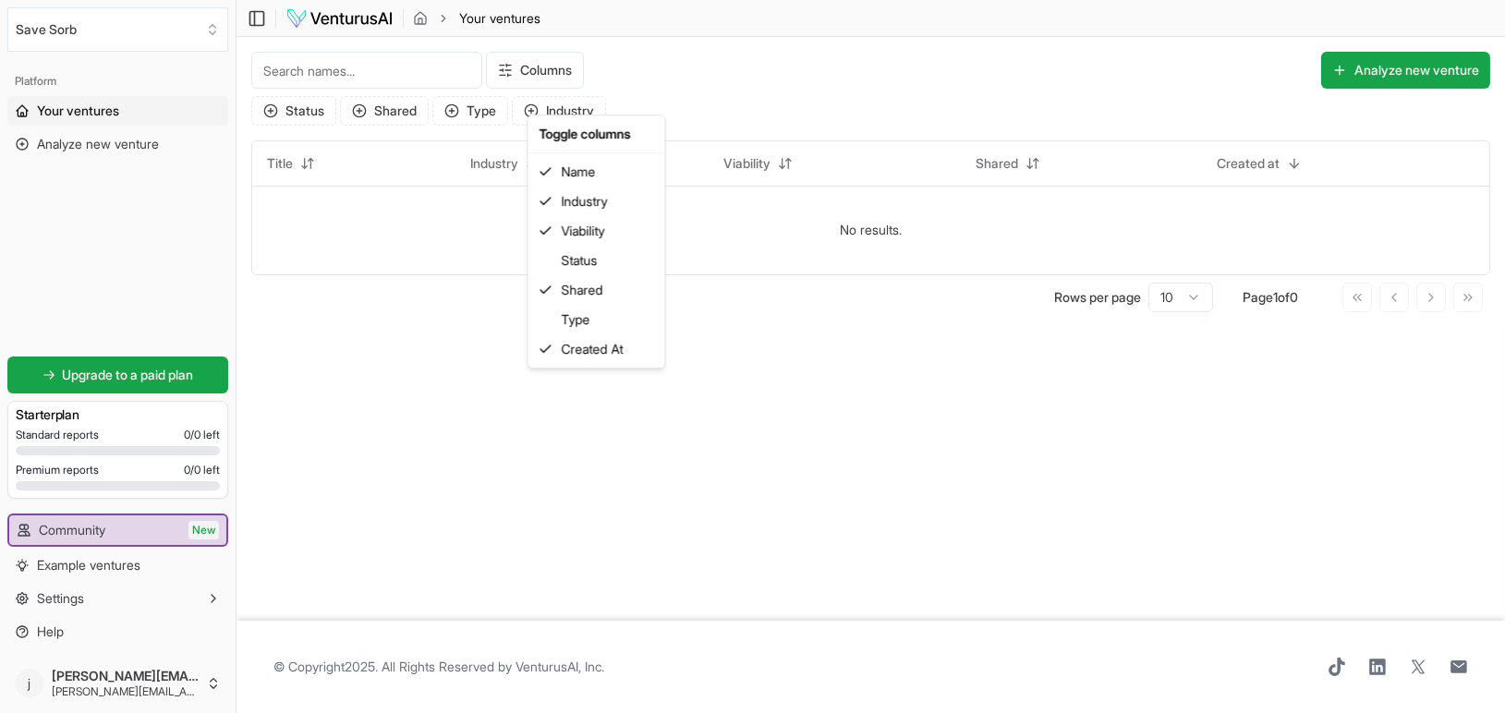
click at [973, 98] on html "We value your privacy We use cookies to enhance your browsing experience, serve…" at bounding box center [752, 356] width 1505 height 713
click at [154, 159] on link "Analyze new venture" at bounding box center [117, 144] width 221 height 30
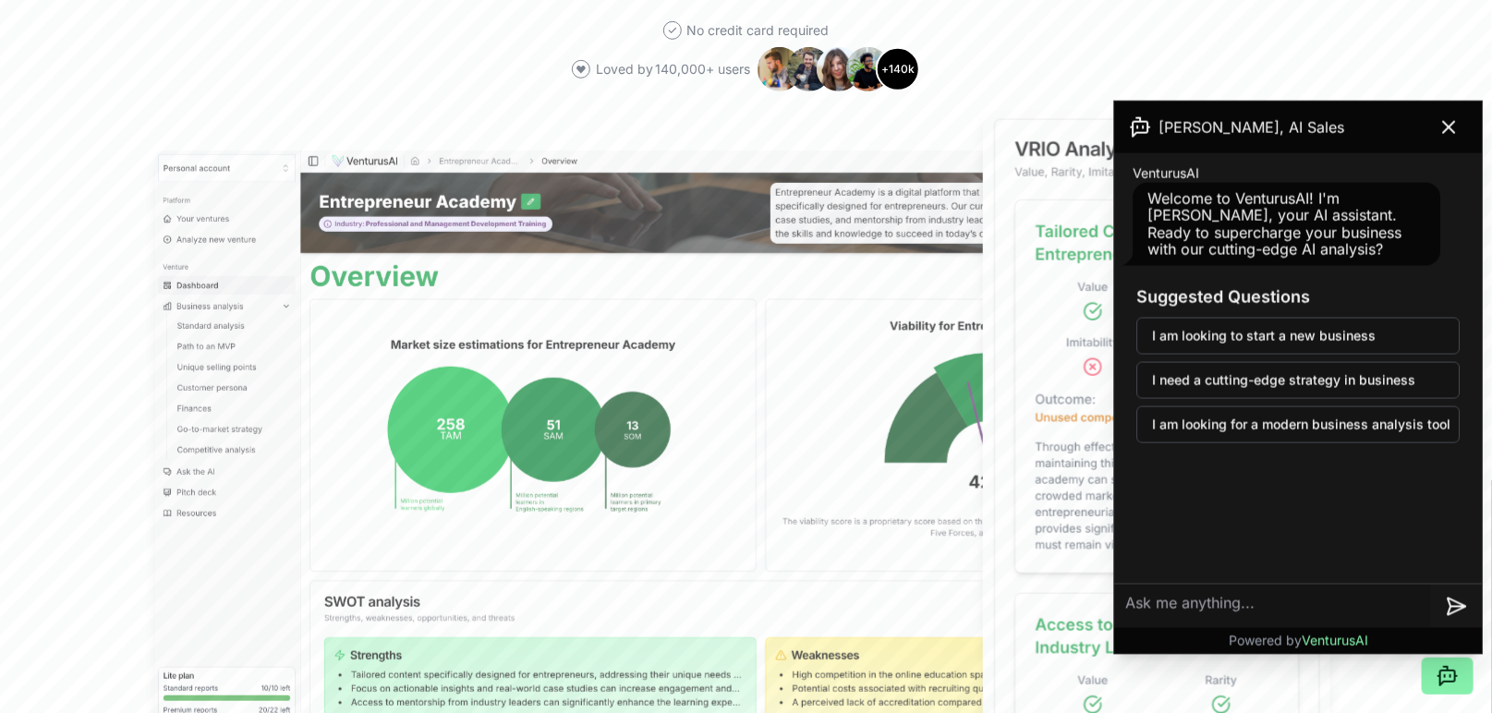
scroll to position [23, 0]
click at [1447, 133] on icon at bounding box center [1448, 127] width 11 height 11
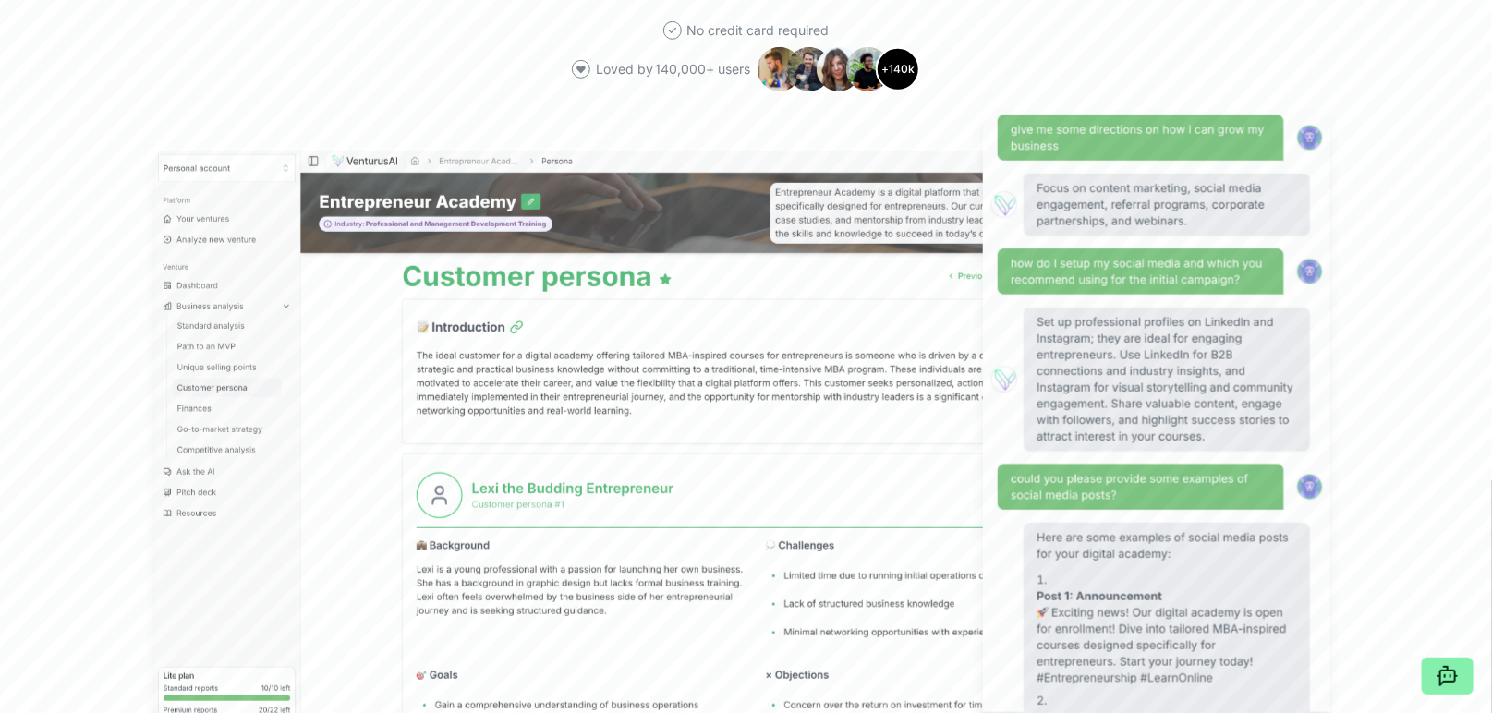
scroll to position [0, 0]
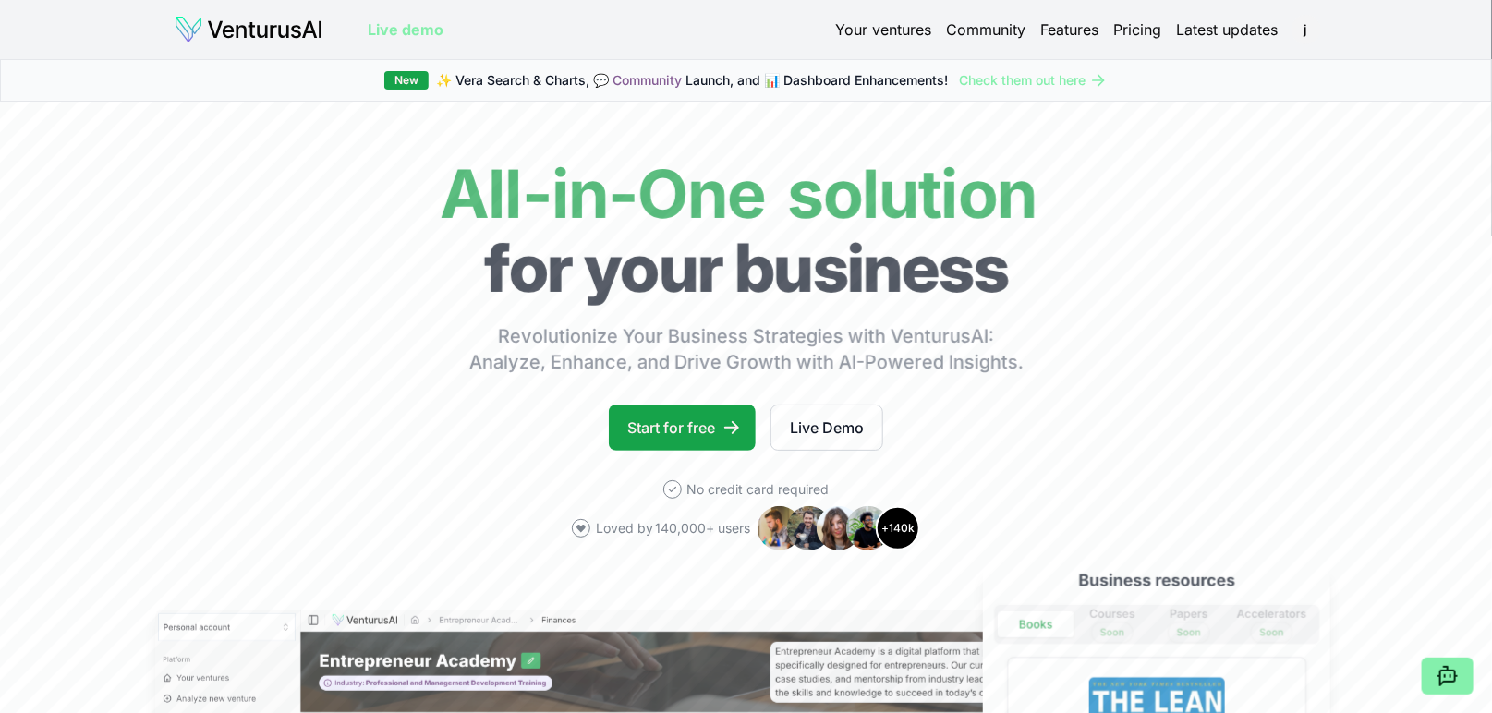
click at [836, 38] on link "Your ventures" at bounding box center [884, 29] width 96 height 17
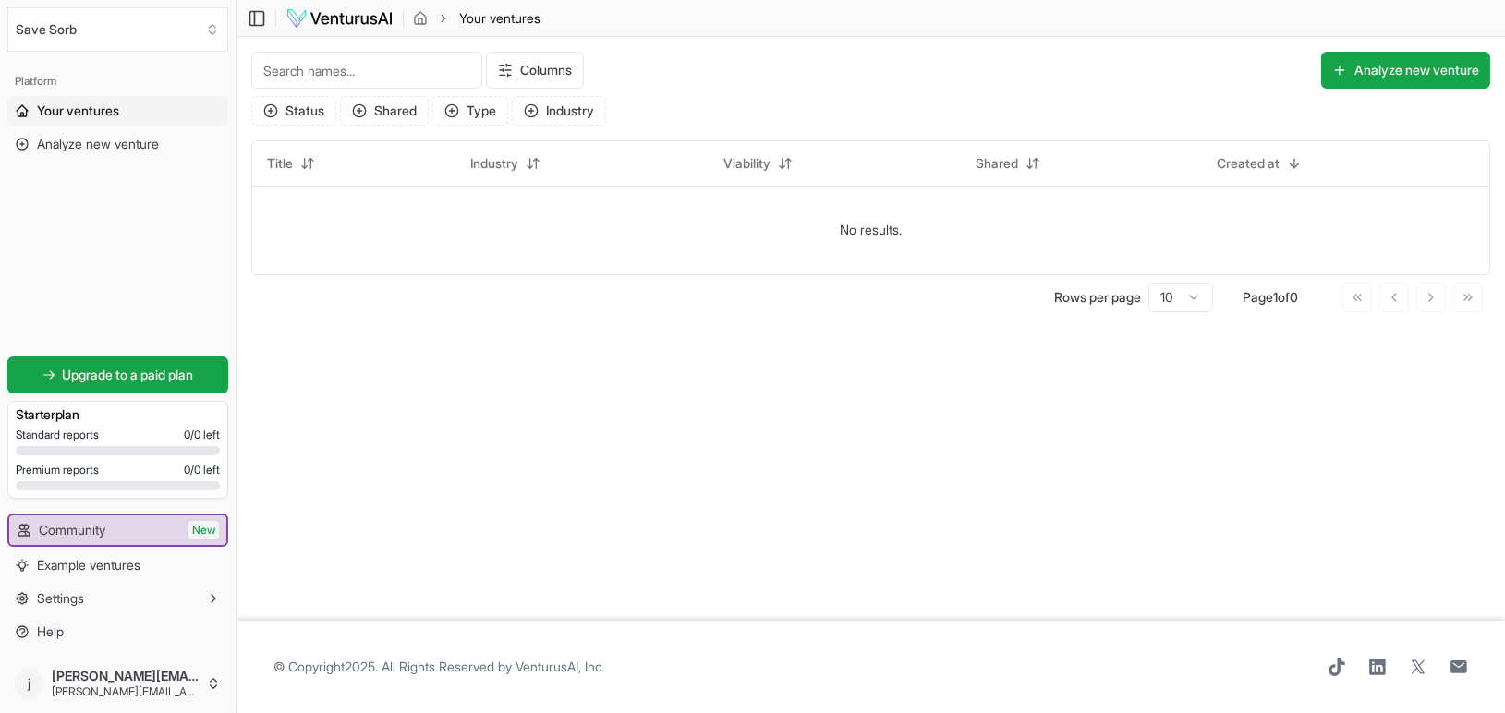
click at [554, 458] on main "Toggle Sidebar Your ventures Your ventures Columns Analyze new venture Status S…" at bounding box center [871, 356] width 1269 height 713
click at [182, 667] on html "We value your privacy We use cookies to enhance your browsing experience, serve…" at bounding box center [752, 356] width 1505 height 713
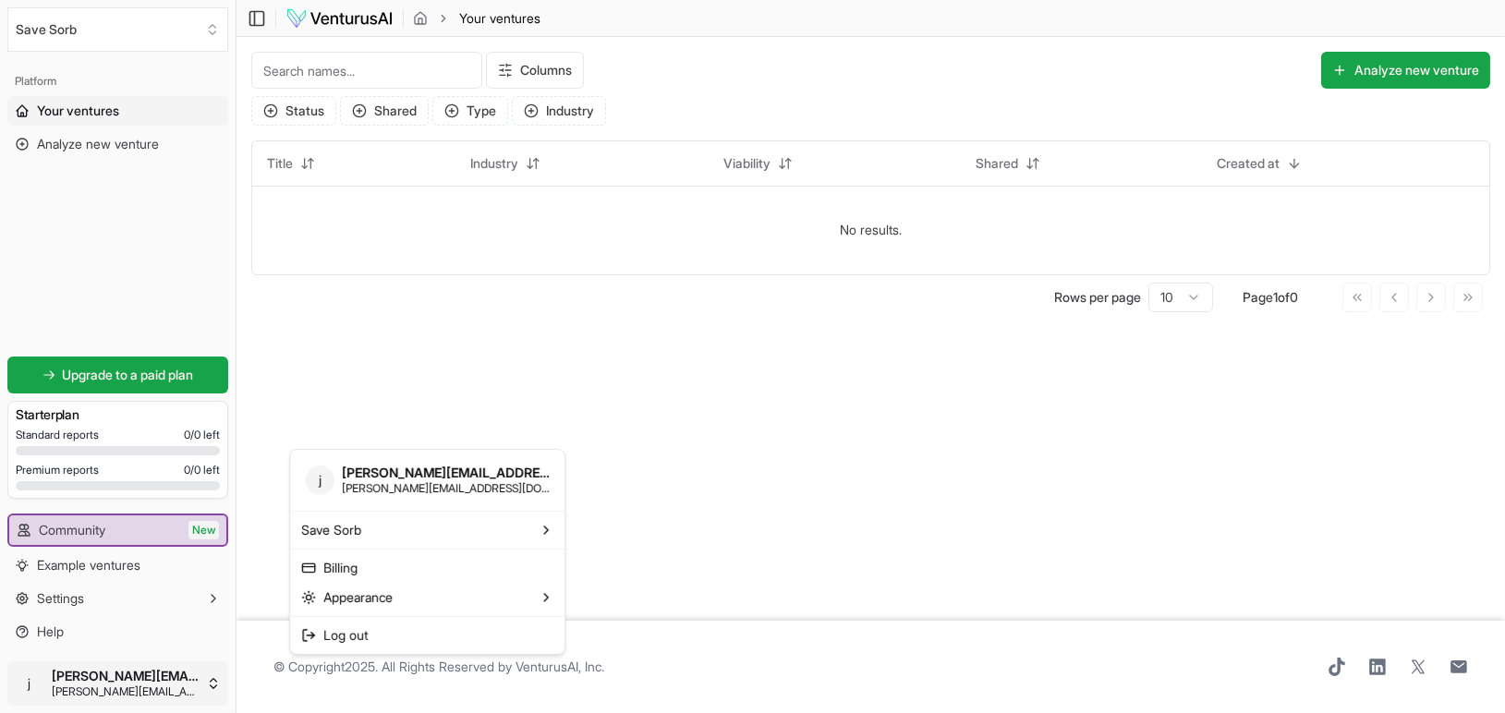
click at [655, 346] on html "We value your privacy We use cookies to enhance your browsing experience, serve…" at bounding box center [752, 356] width 1505 height 713
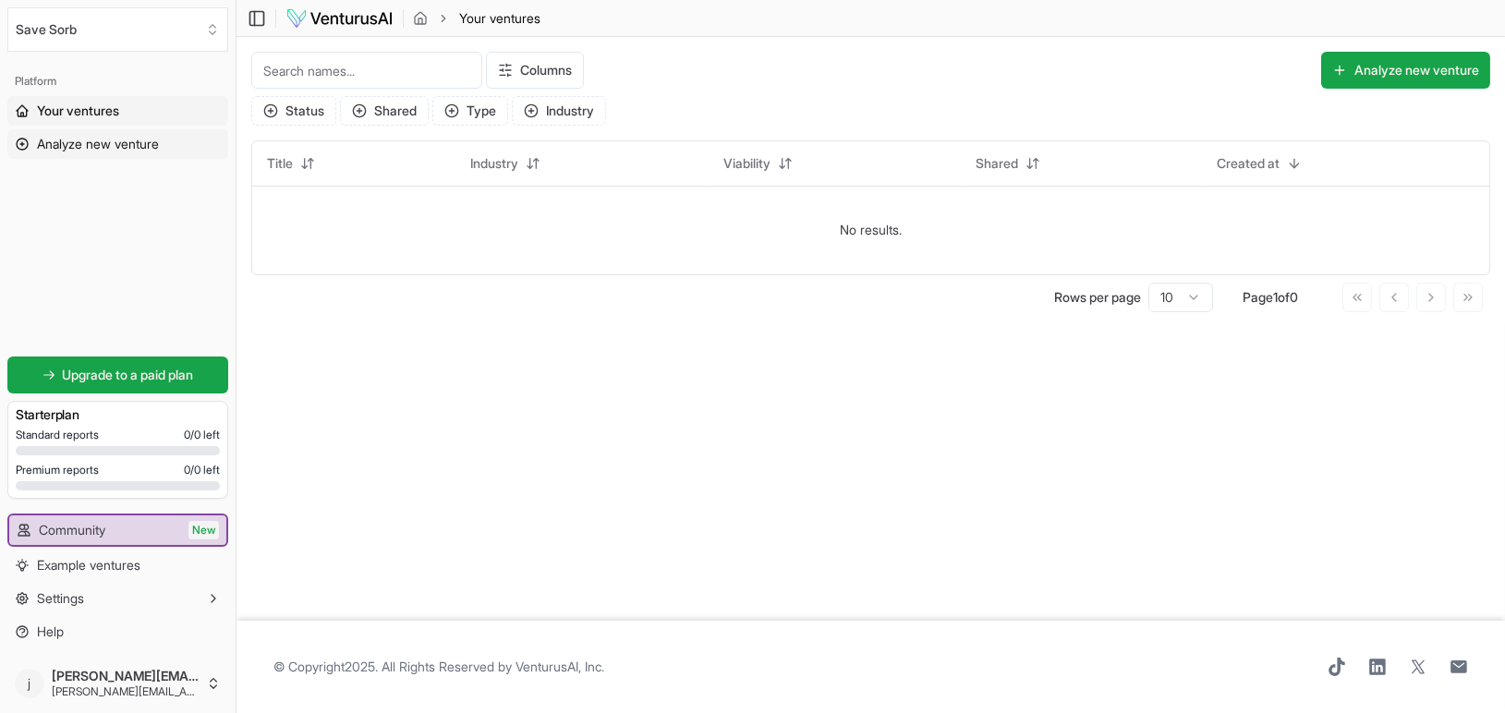
click at [78, 153] on span "Analyze new venture" at bounding box center [98, 144] width 122 height 18
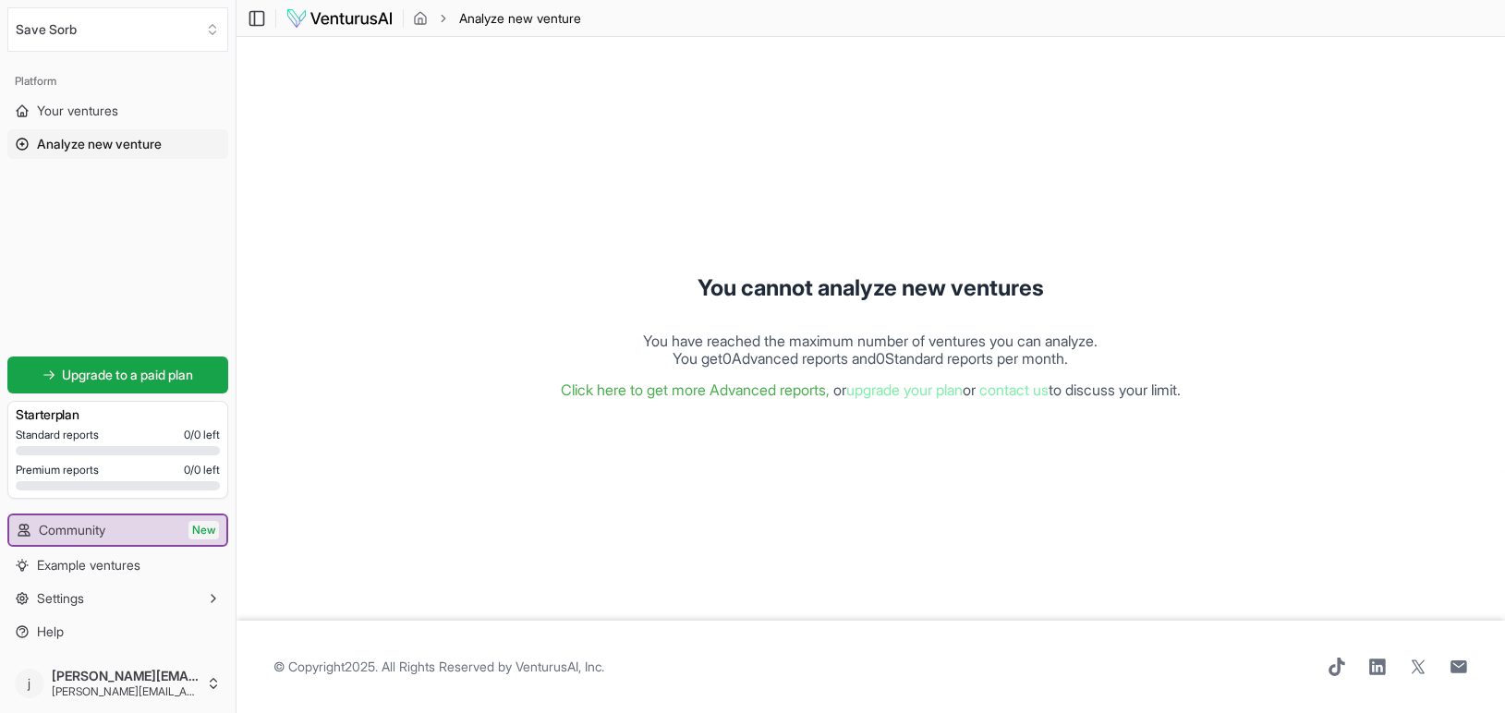
click at [26, 150] on icon at bounding box center [22, 144] width 11 height 11
click at [26, 152] on icon at bounding box center [22, 144] width 15 height 15
click at [264, 25] on rect at bounding box center [257, 18] width 14 height 14
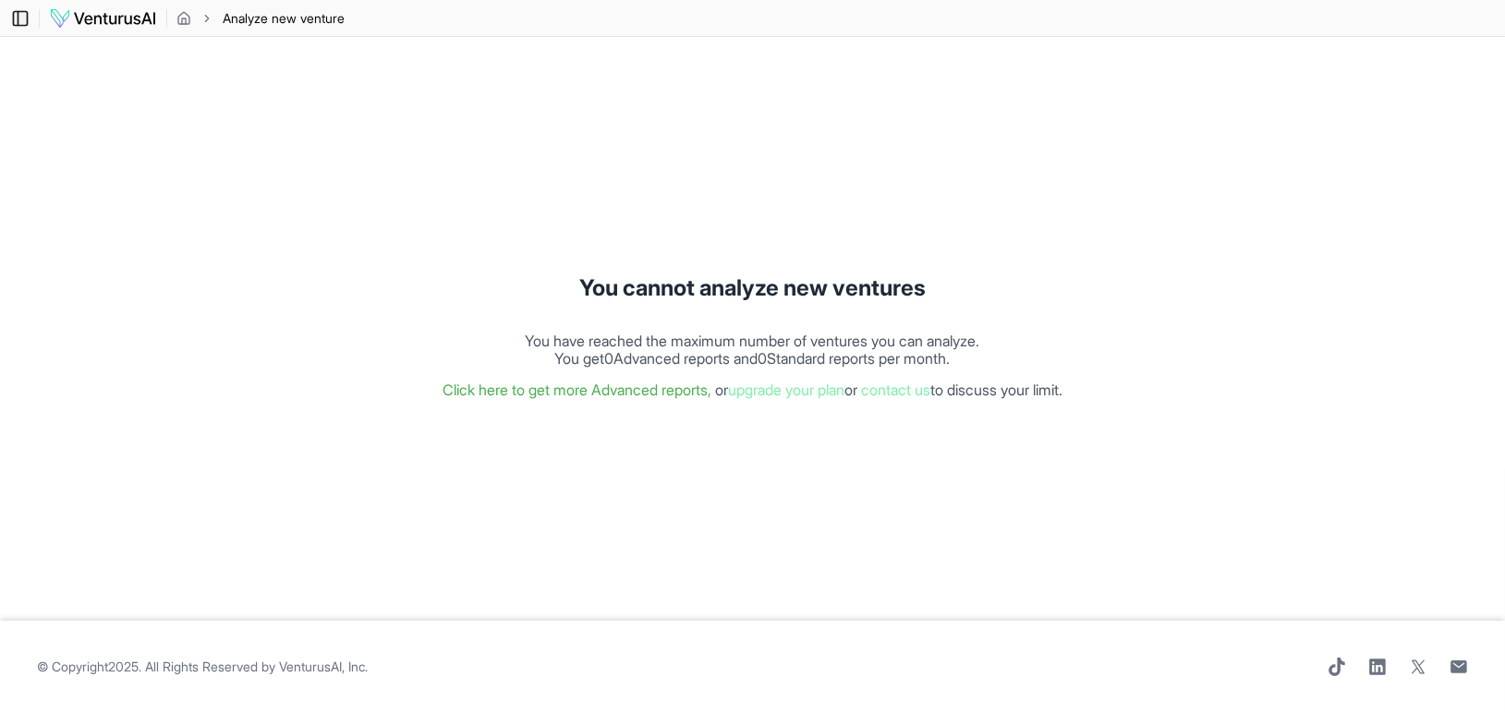
click at [18, 25] on icon at bounding box center [18, 18] width 0 height 14
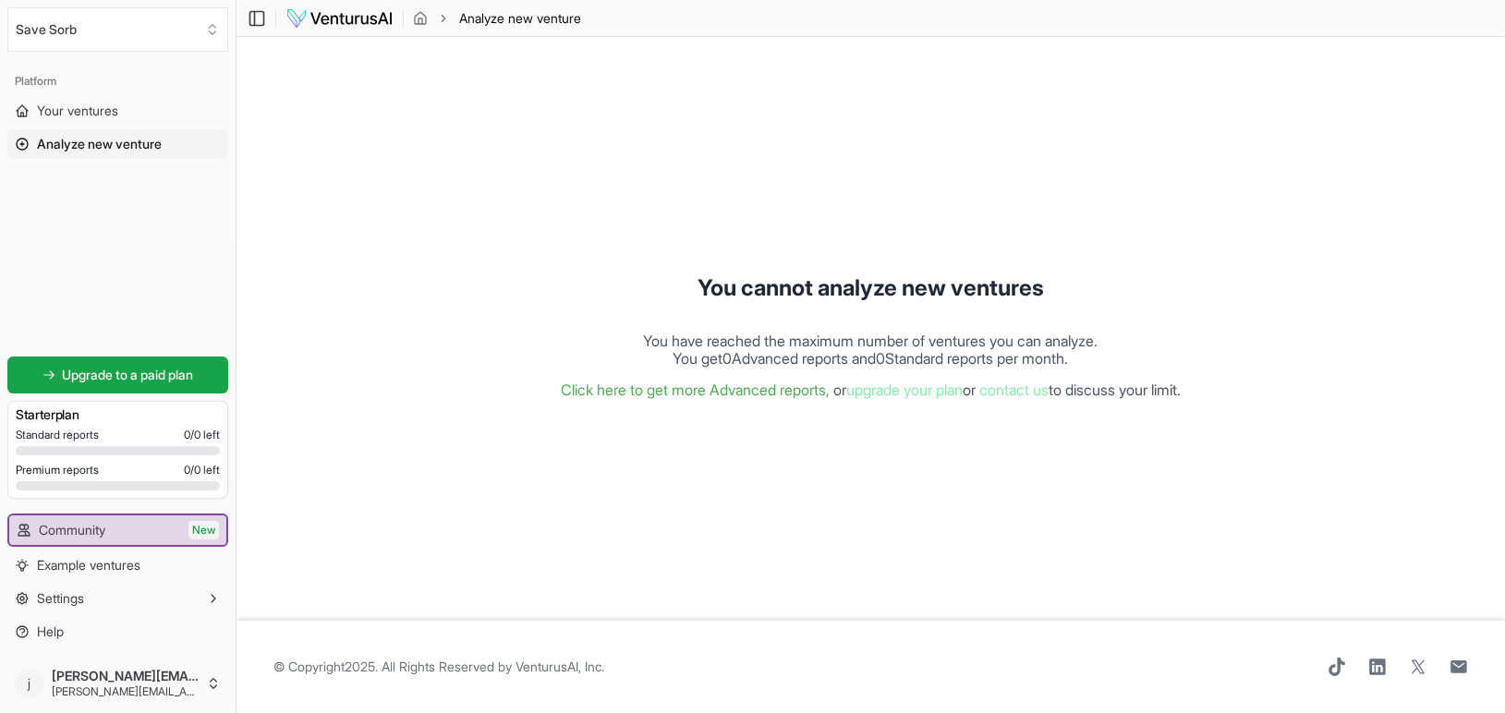
click at [394, 26] on img at bounding box center [340, 18] width 108 height 22
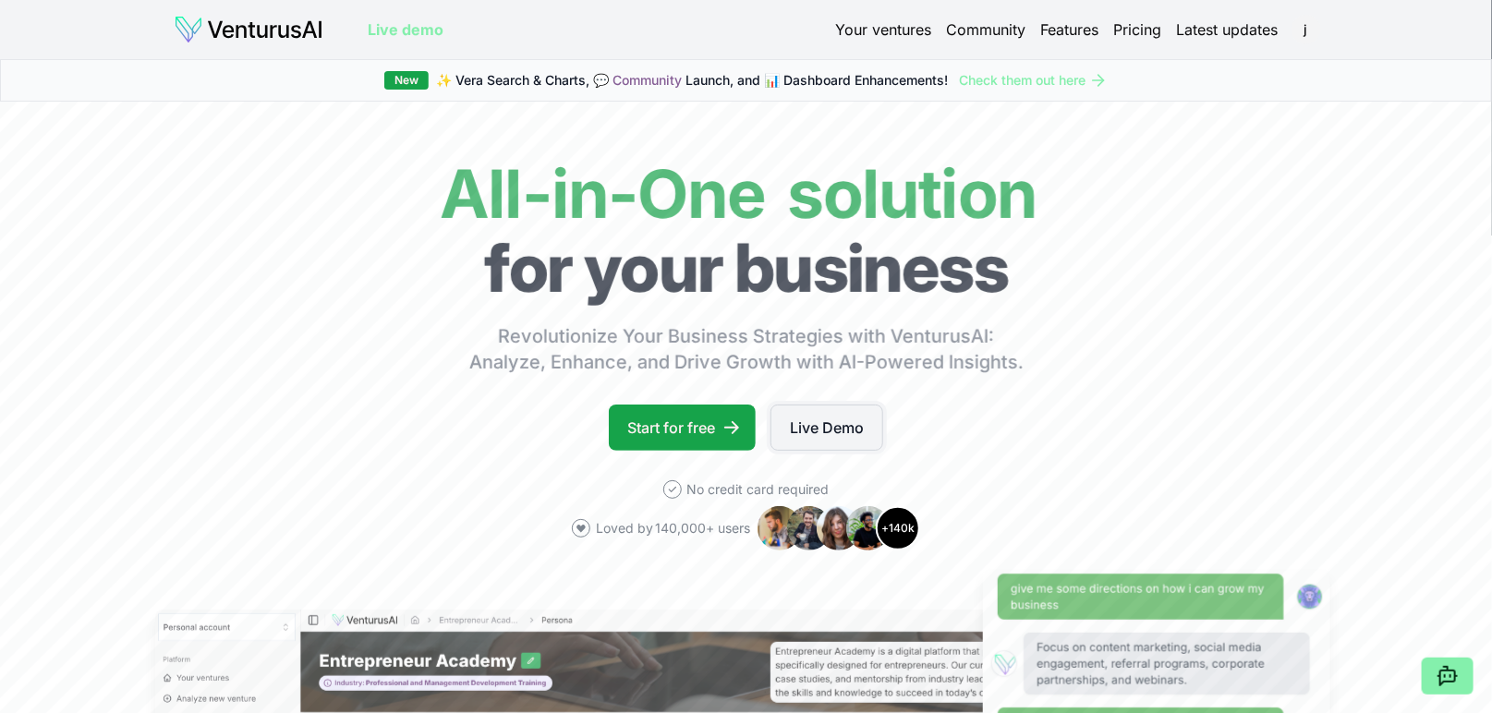
click at [856, 451] on link "Live Demo" at bounding box center [827, 428] width 113 height 46
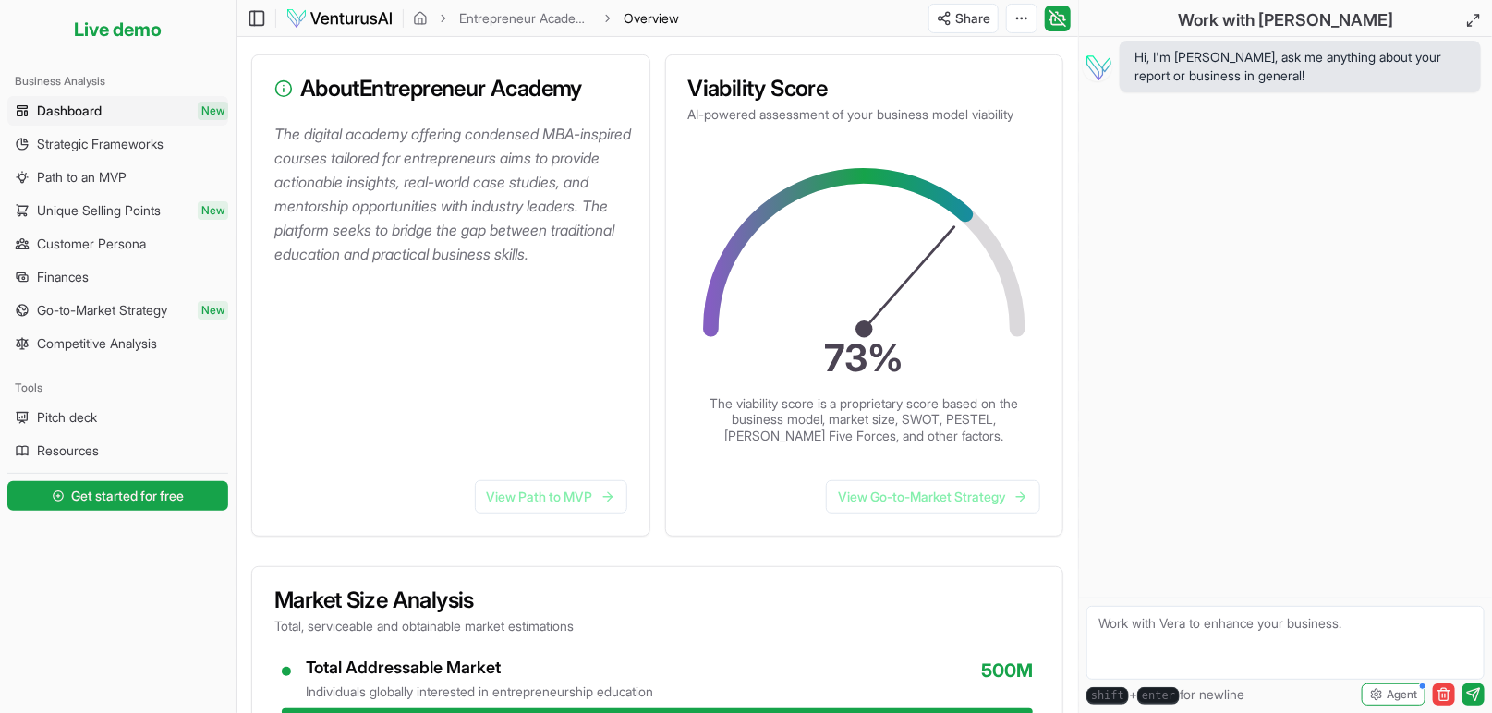
scroll to position [264, 0]
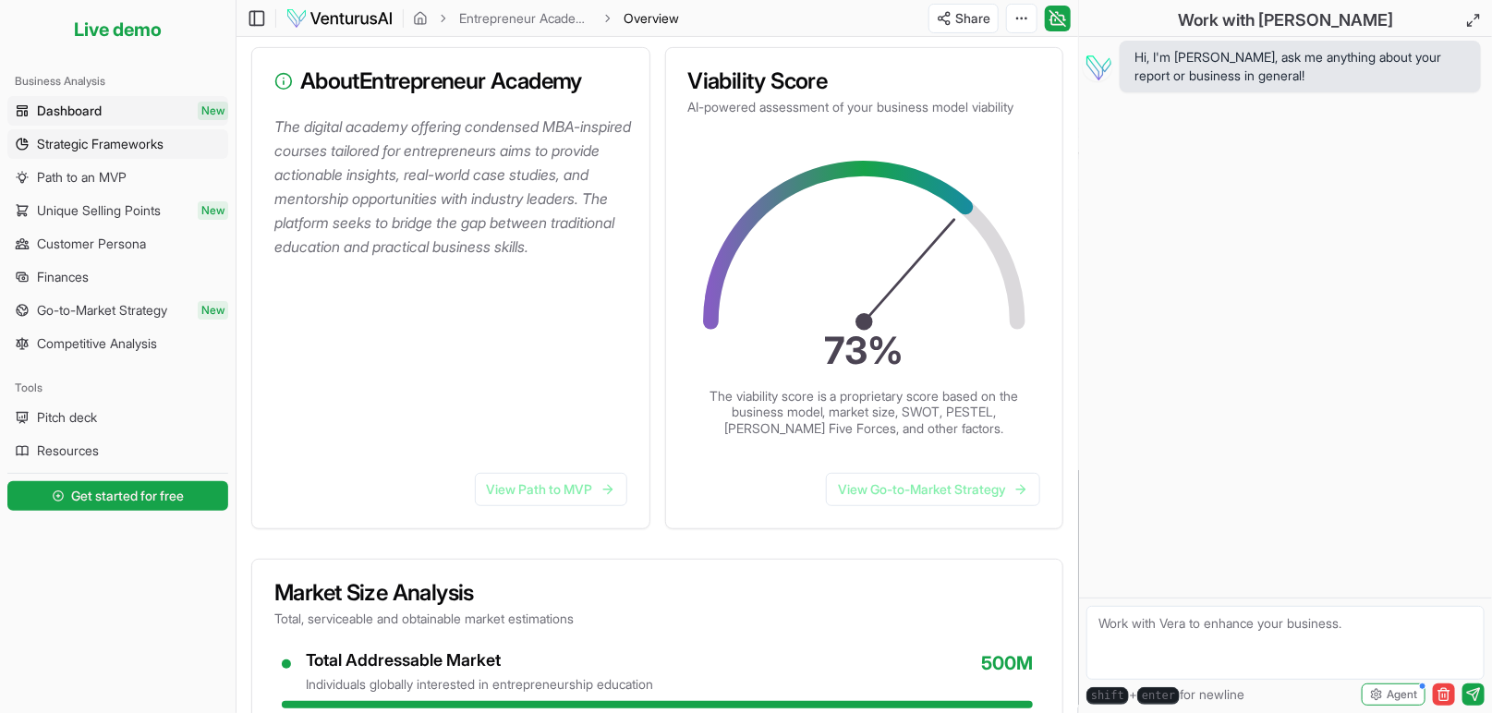
click at [87, 153] on span "Strategic Frameworks" at bounding box center [100, 144] width 127 height 18
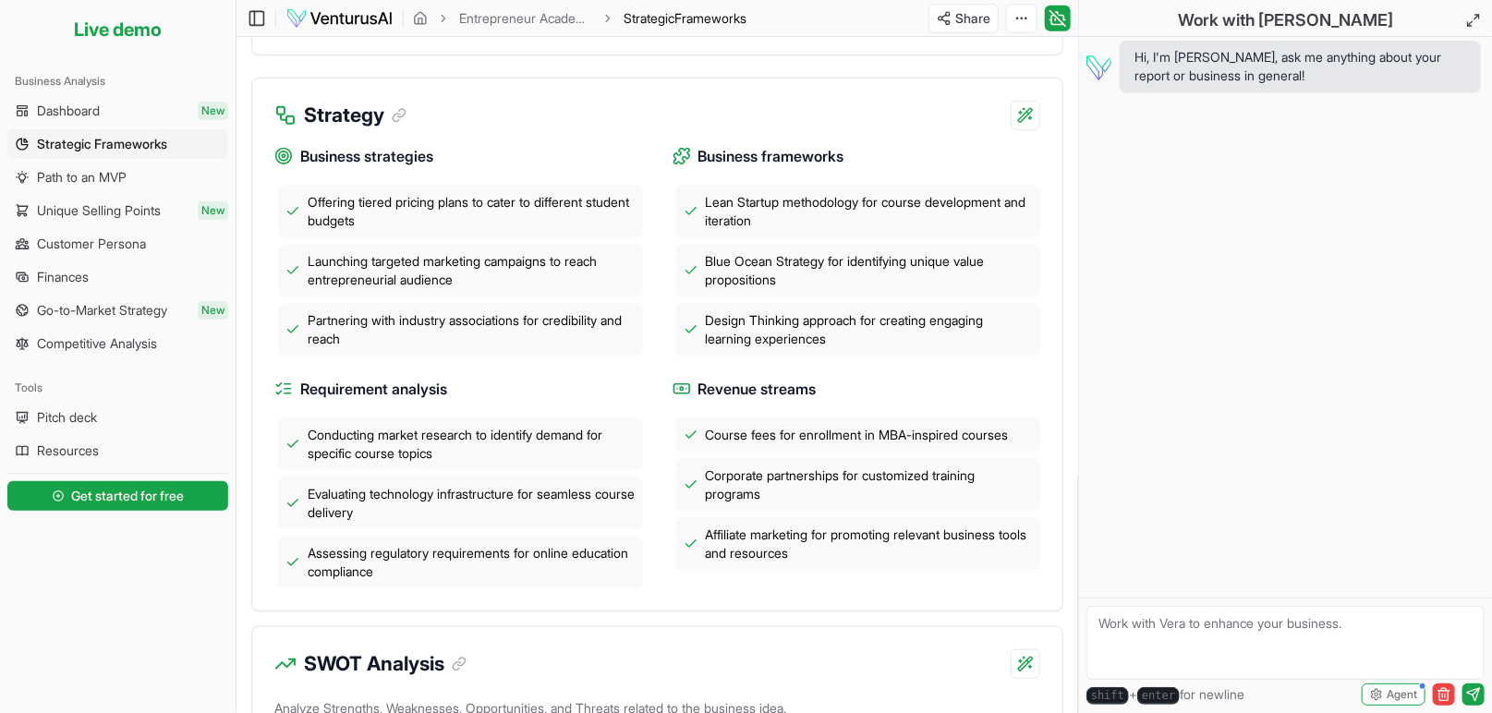
scroll to position [522, 0]
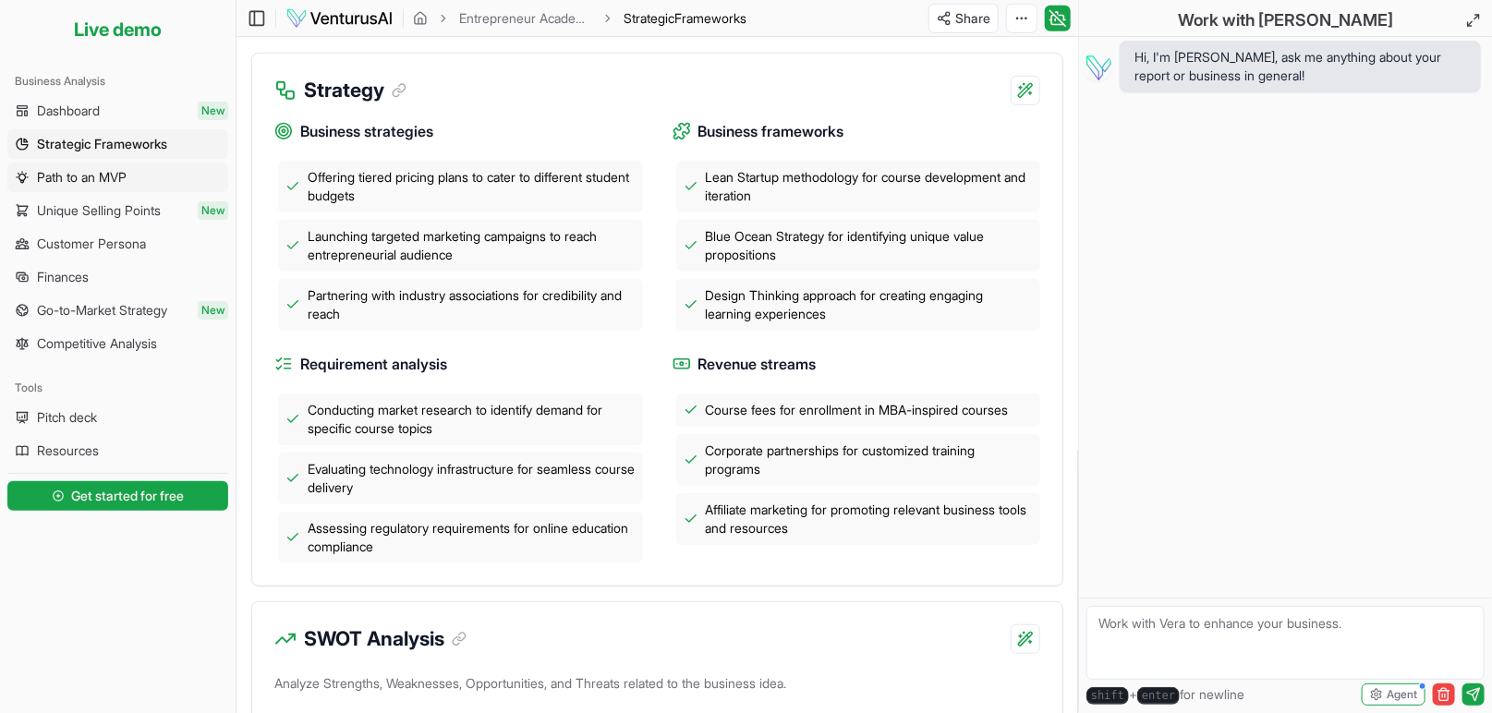
click at [71, 187] on span "Path to an MVP" at bounding box center [82, 177] width 90 height 18
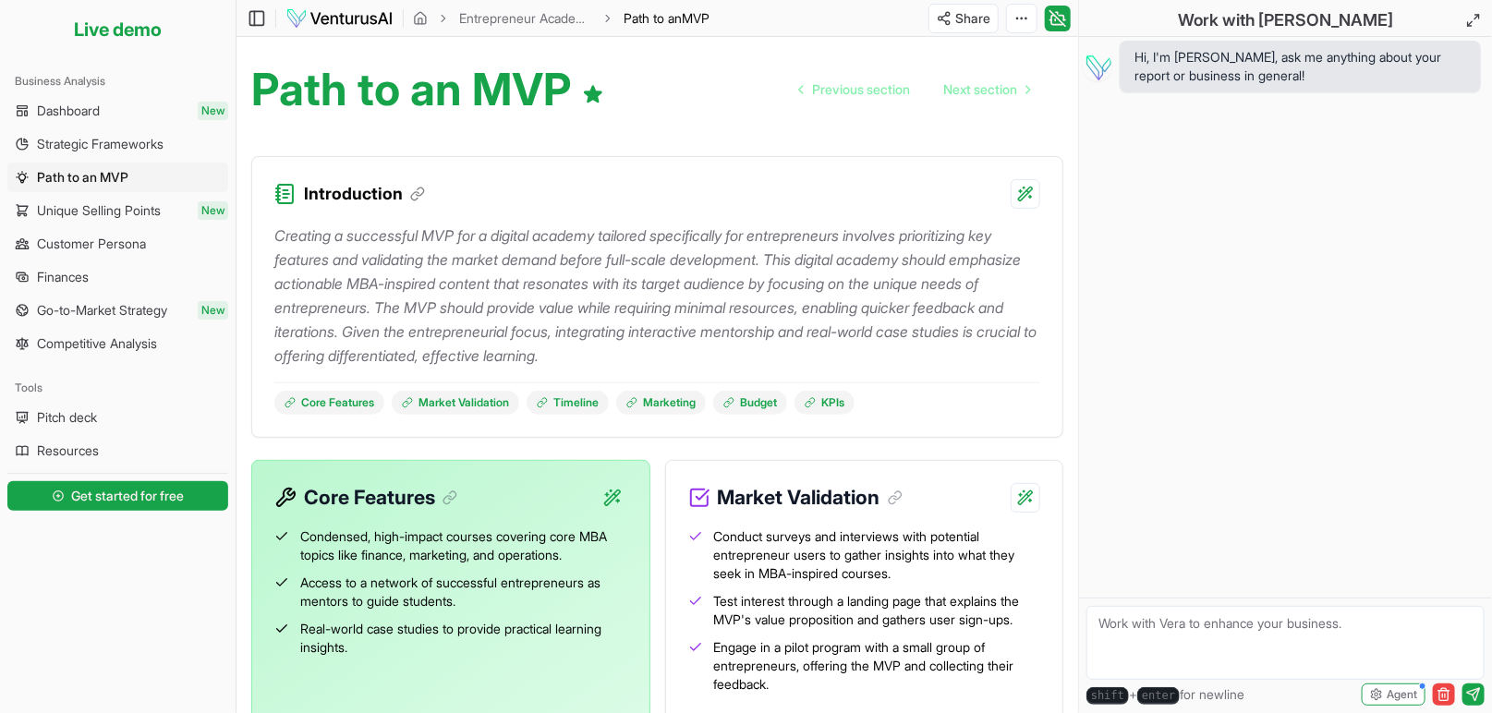
scroll to position [157, 0]
click at [108, 220] on span "Unique Selling Points" at bounding box center [99, 210] width 124 height 18
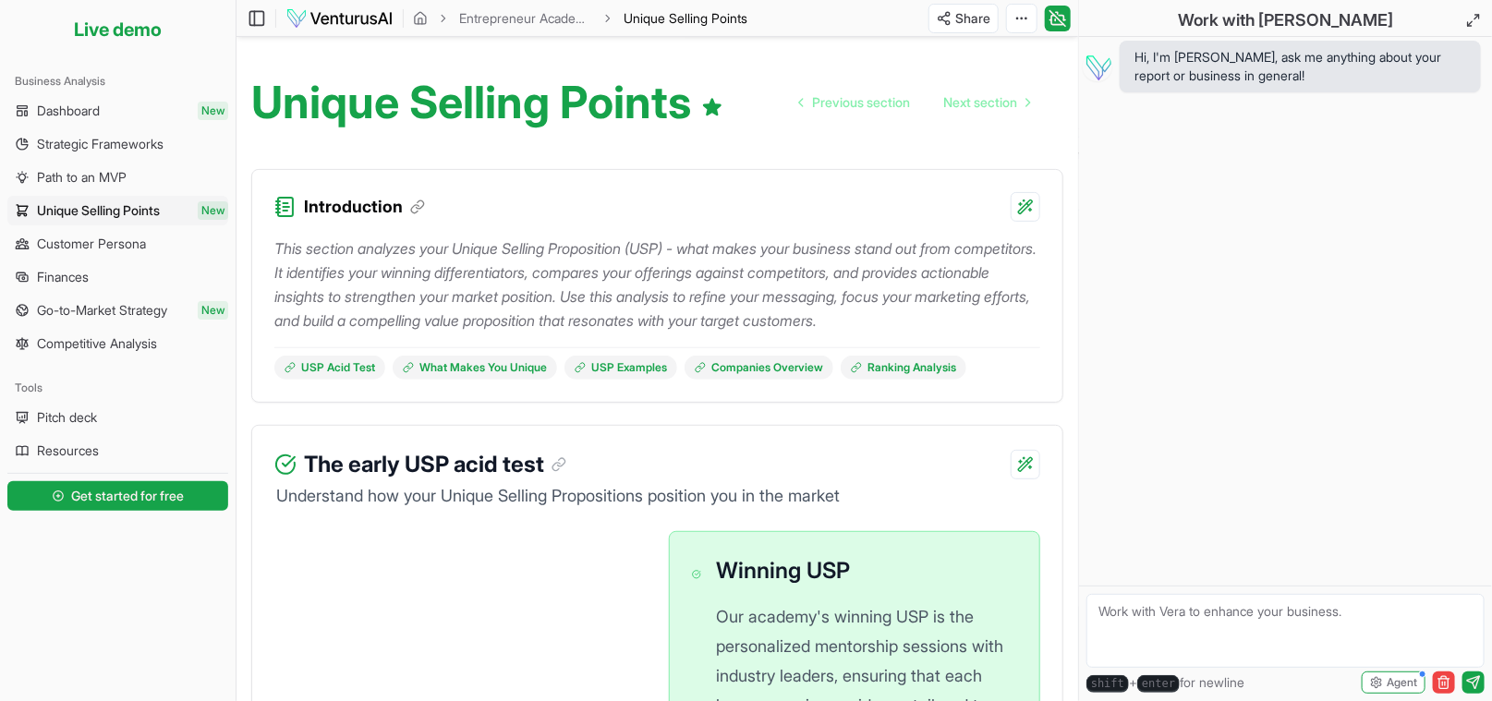
scroll to position [139, 0]
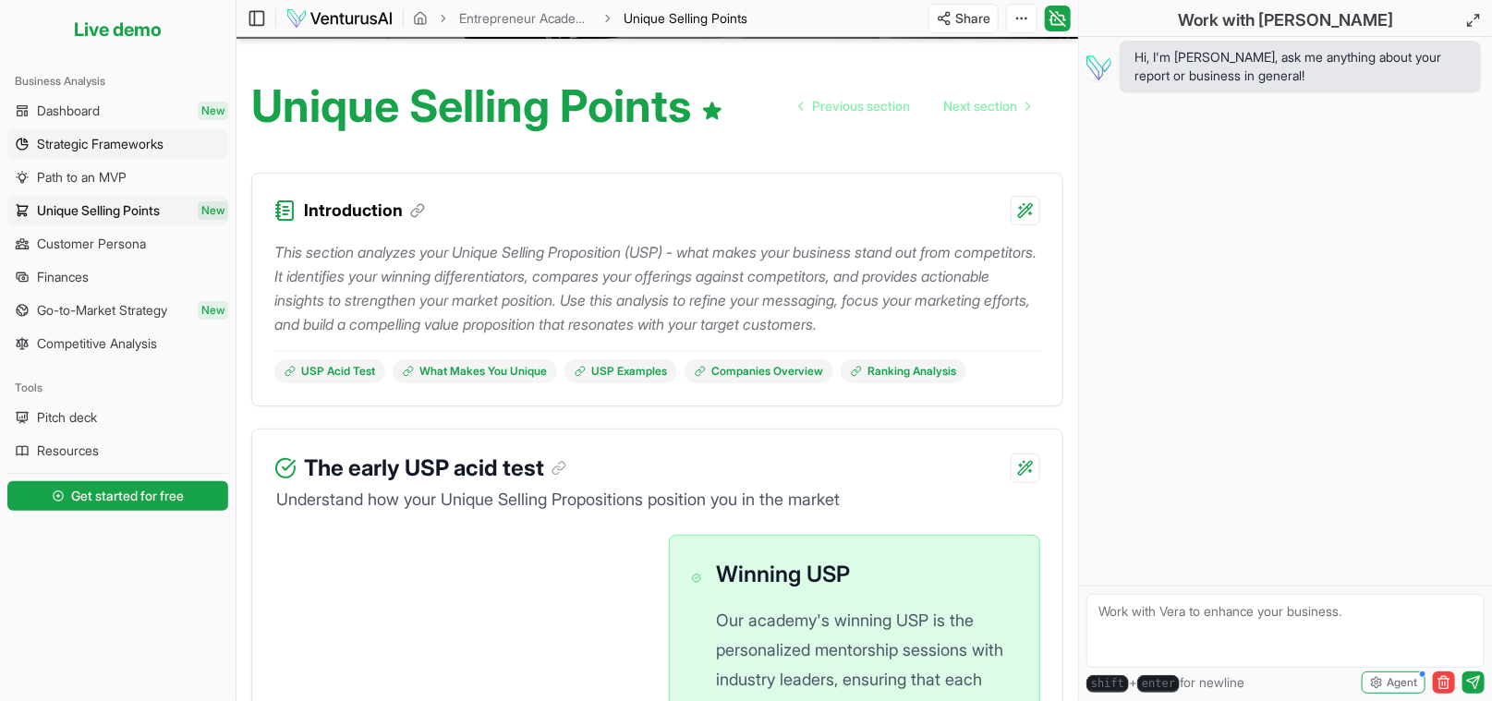
click at [98, 153] on span "Strategic Frameworks" at bounding box center [100, 144] width 127 height 18
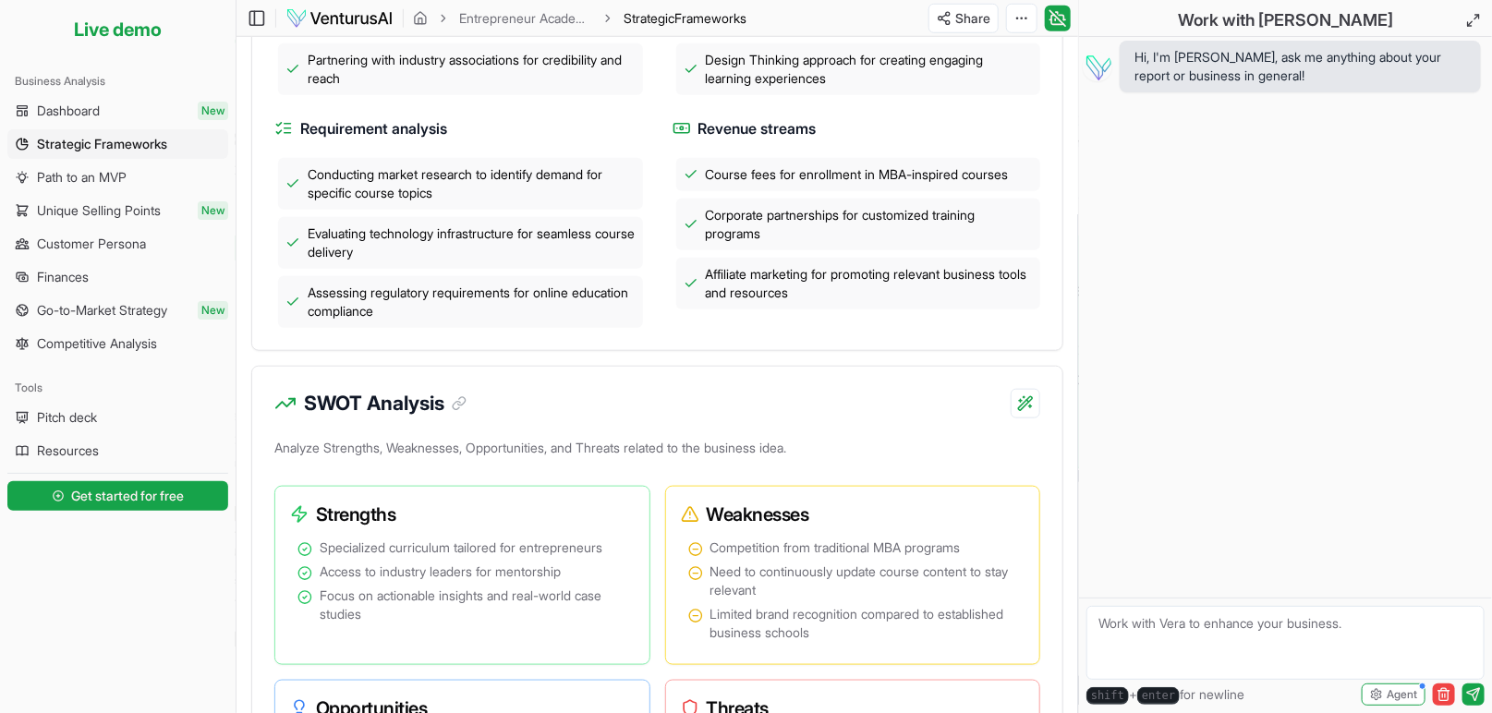
scroll to position [761, 0]
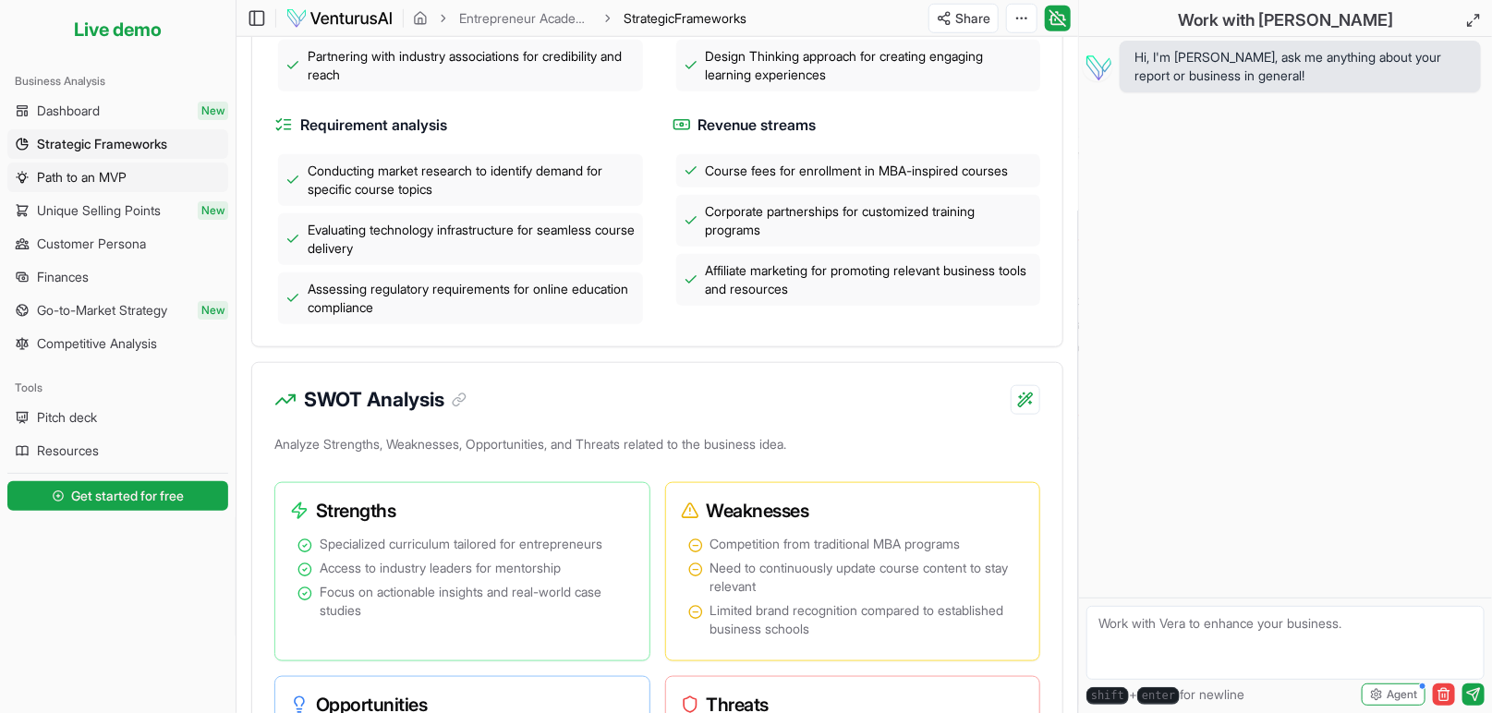
click at [103, 187] on span "Path to an MVP" at bounding box center [82, 177] width 90 height 18
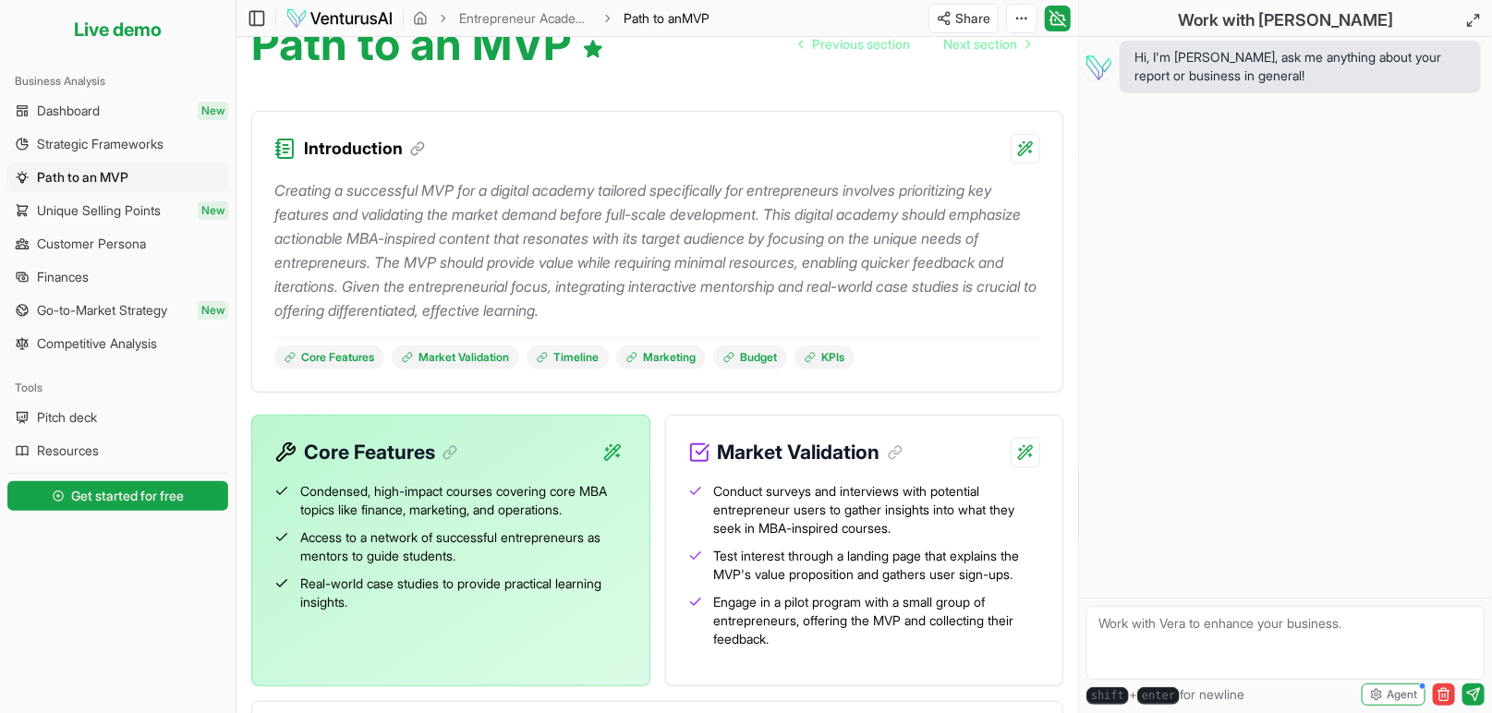
scroll to position [270, 0]
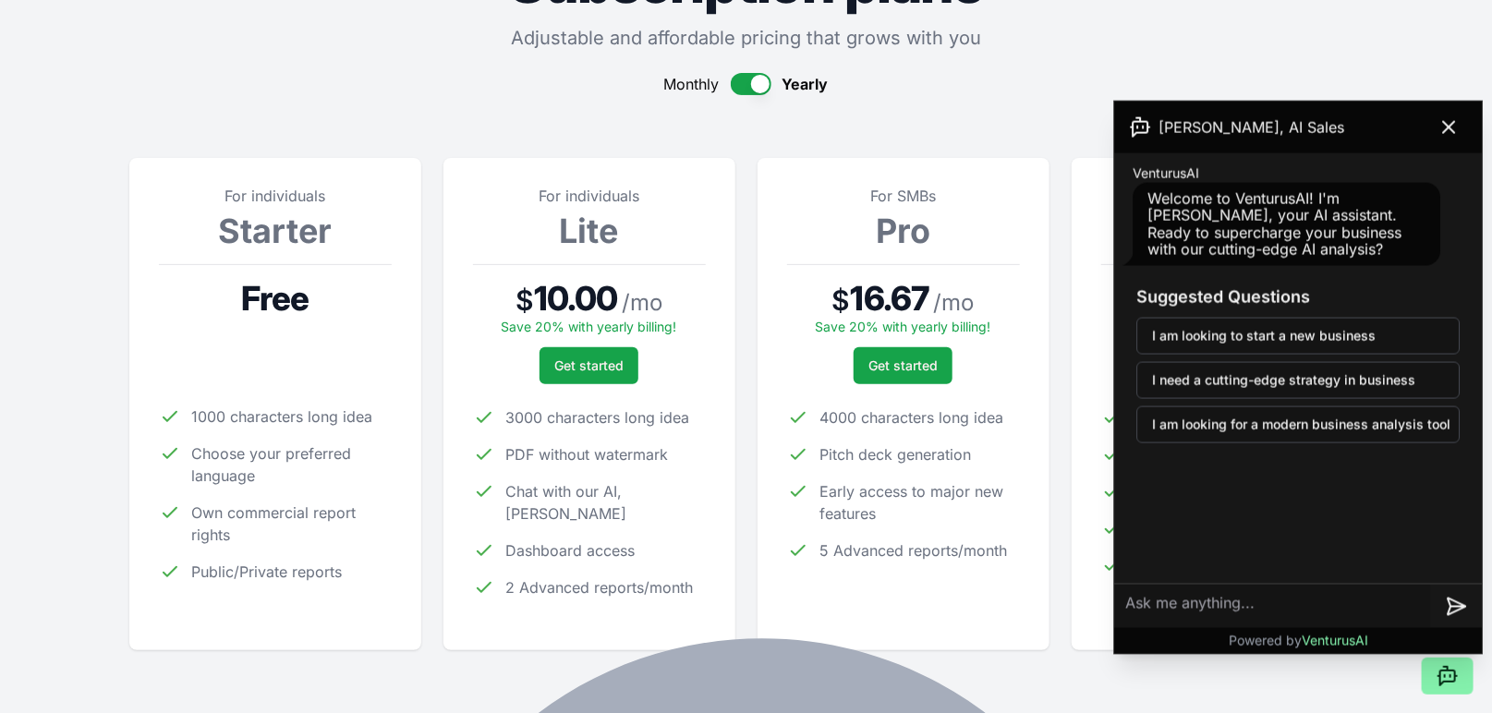
scroll to position [23, 0]
click at [1440, 136] on icon at bounding box center [1449, 127] width 22 height 22
